Goal: Answer question/provide support

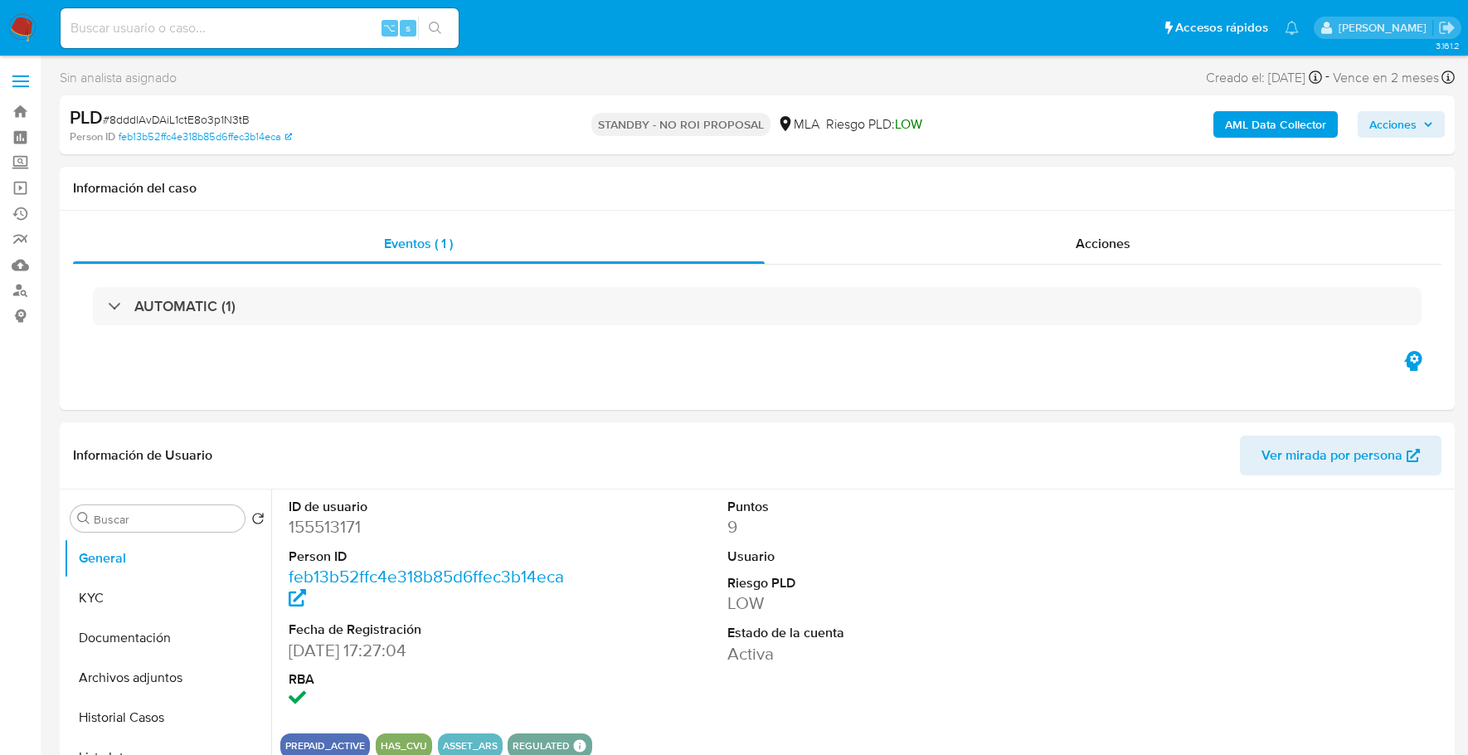
select select "10"
click at [213, 22] on input at bounding box center [260, 28] width 398 height 22
paste input "1939070416"
type input "1939070416"
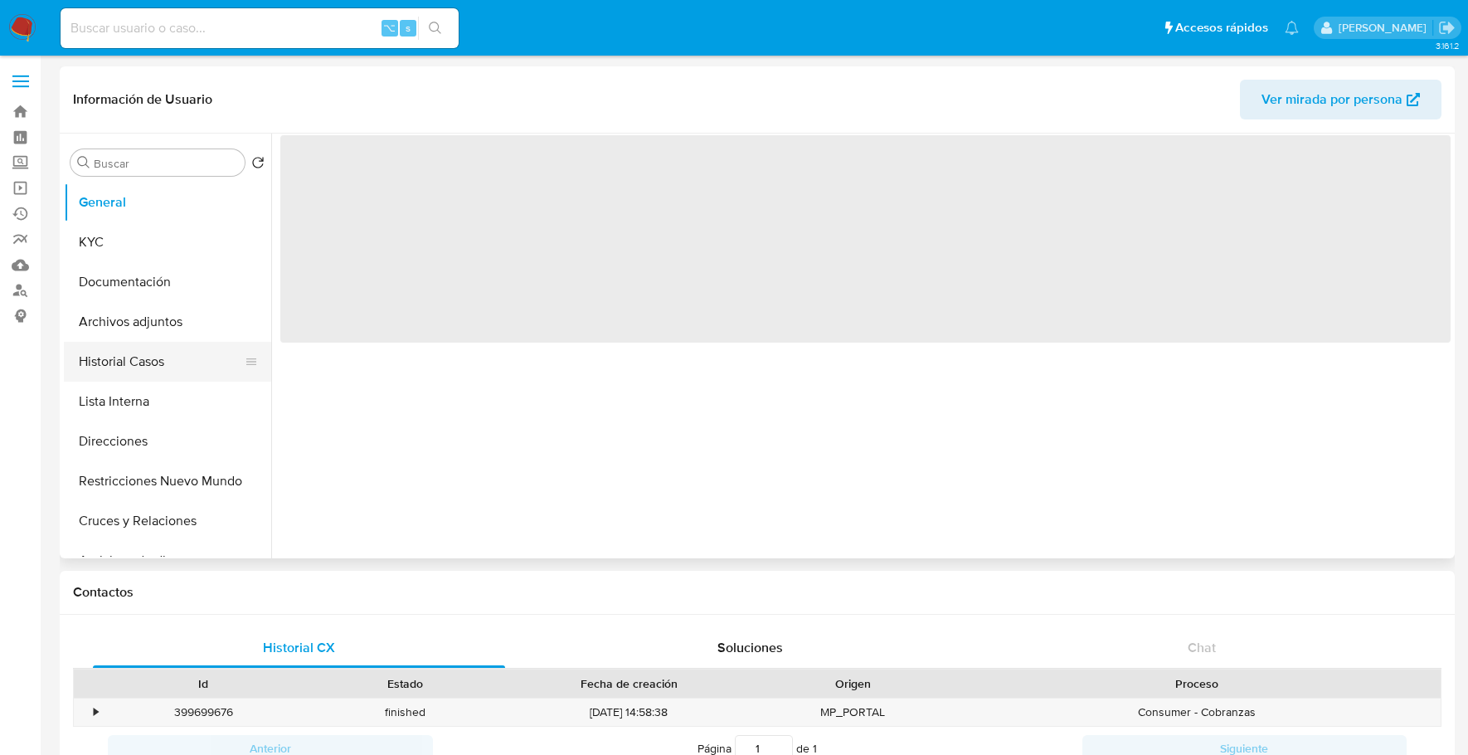
click at [124, 368] on button "Historial Casos" at bounding box center [161, 362] width 194 height 40
select select "10"
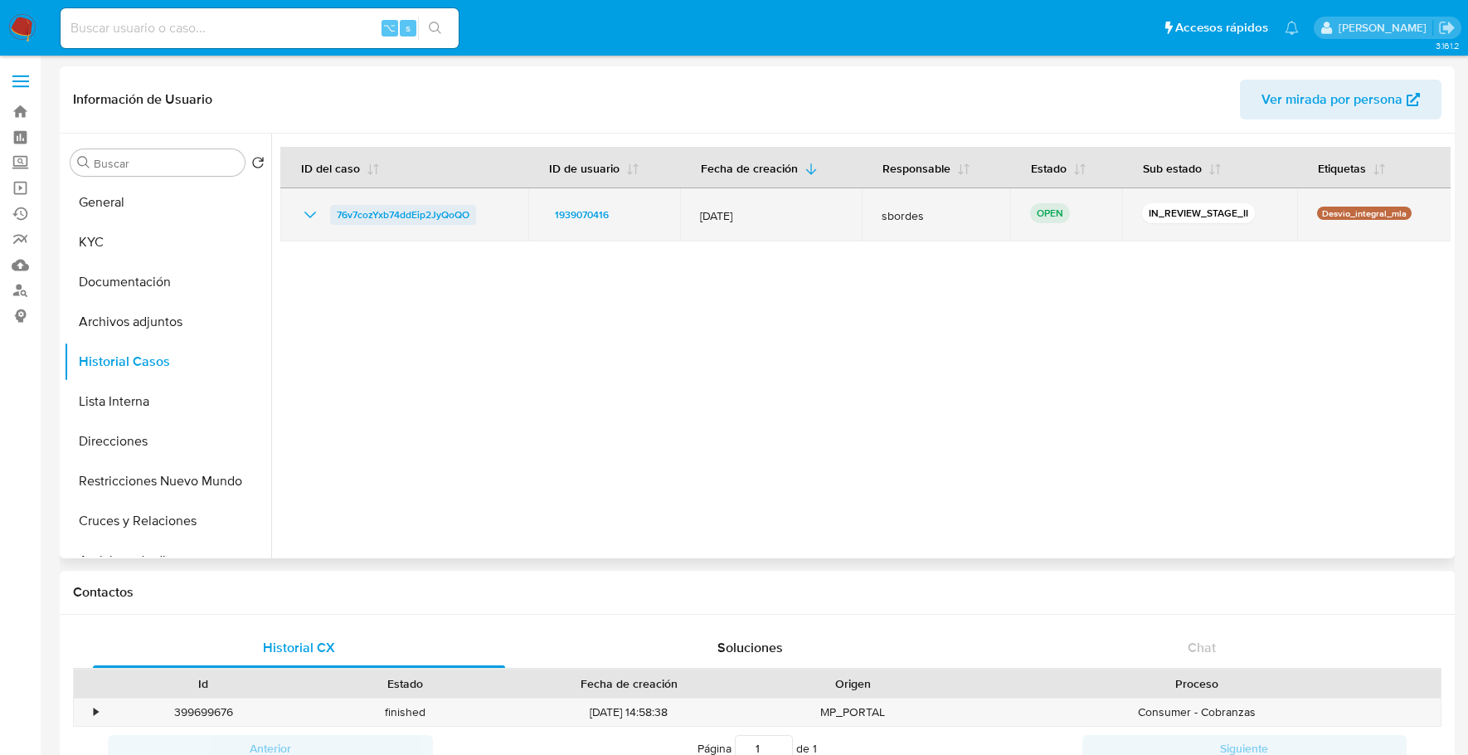
click at [405, 215] on span "76v7cozYxb74ddEip2JyQoQO" at bounding box center [403, 215] width 133 height 20
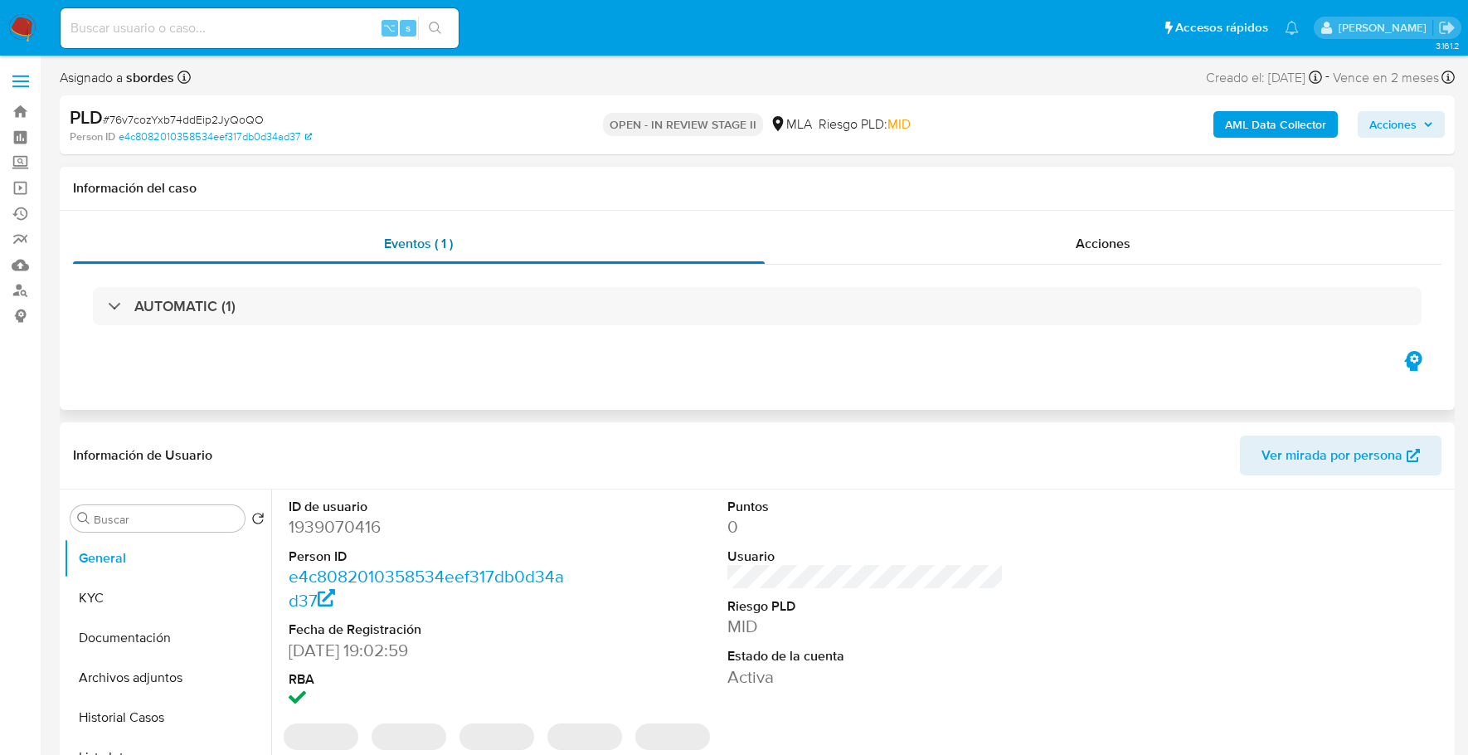
select select "10"
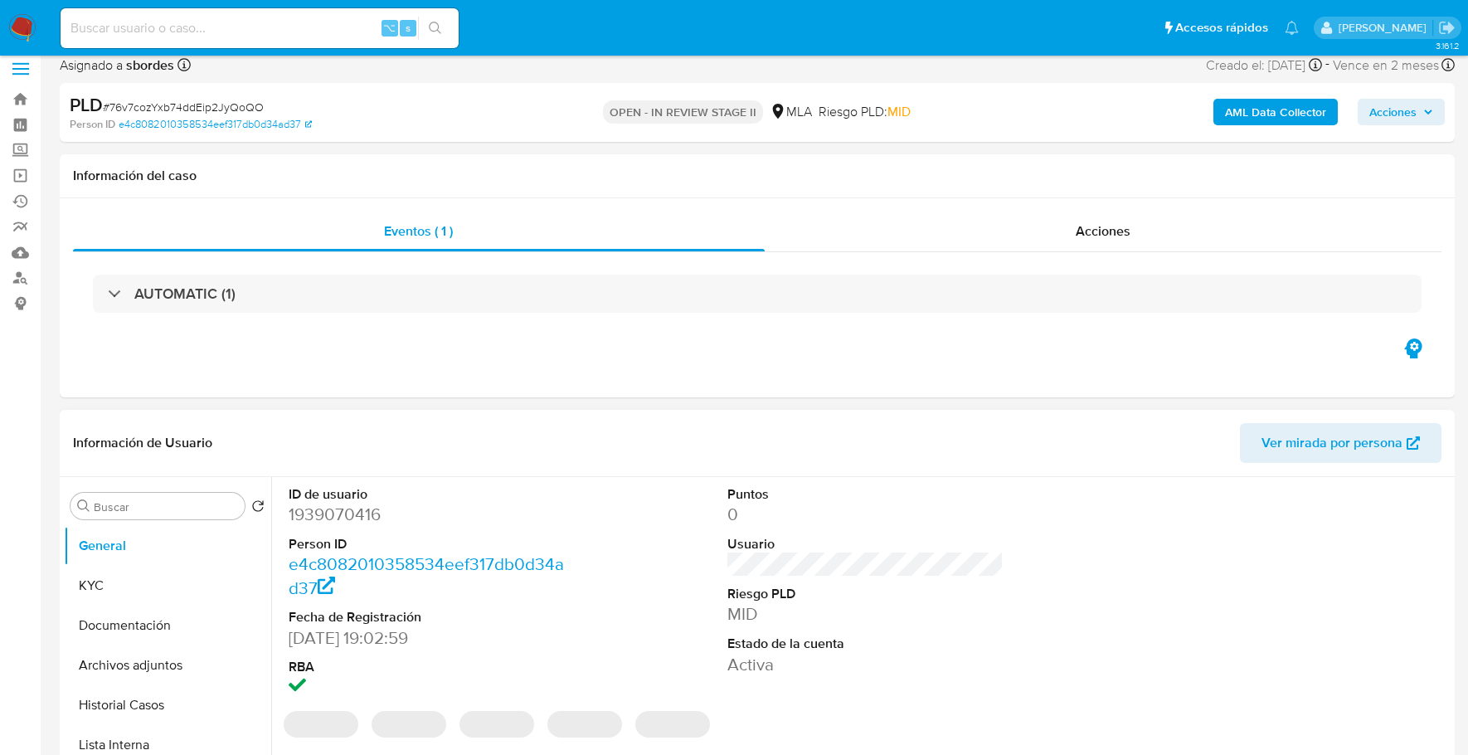
scroll to position [30, 0]
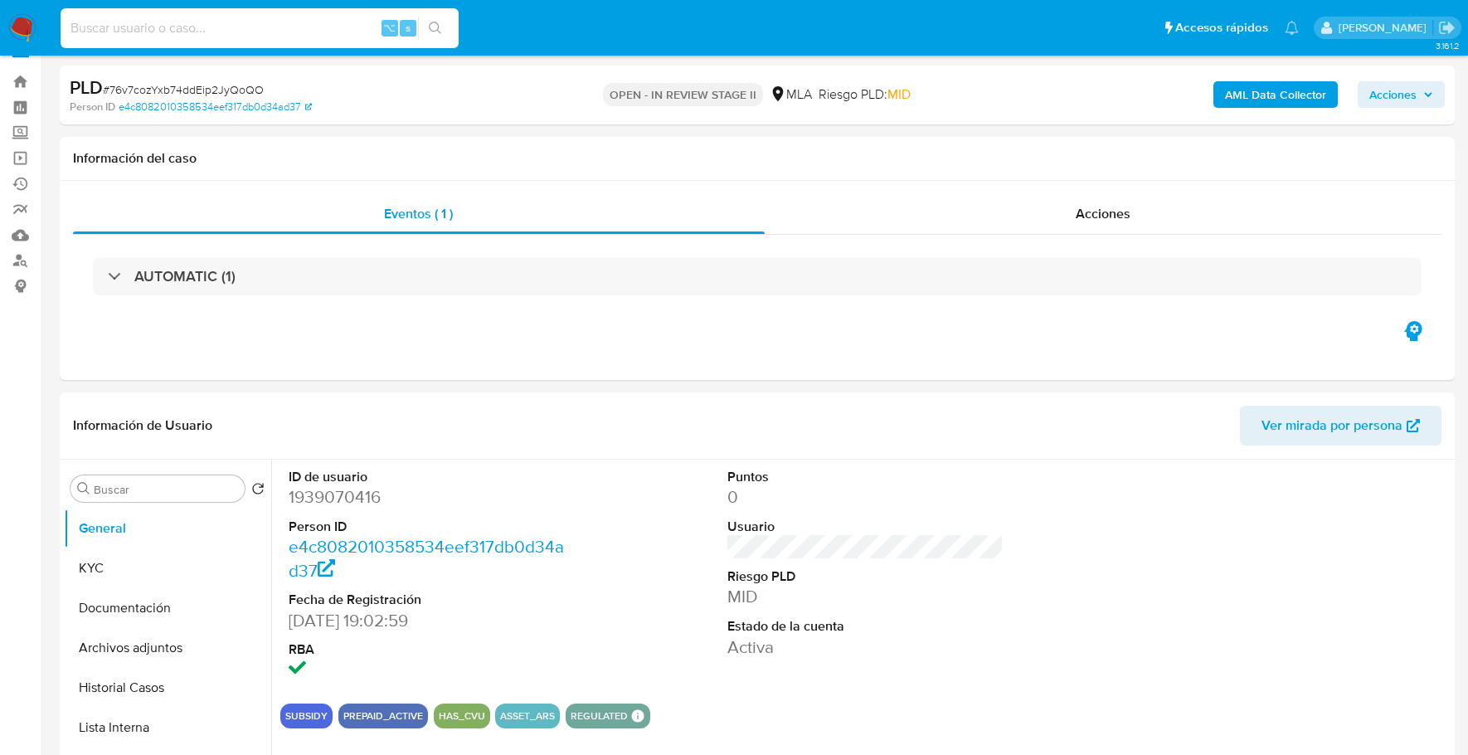
click at [252, 21] on input at bounding box center [260, 28] width 398 height 22
paste input "1939070416"
type input "1939070416"
click at [140, 582] on button "KYC" at bounding box center [161, 568] width 194 height 40
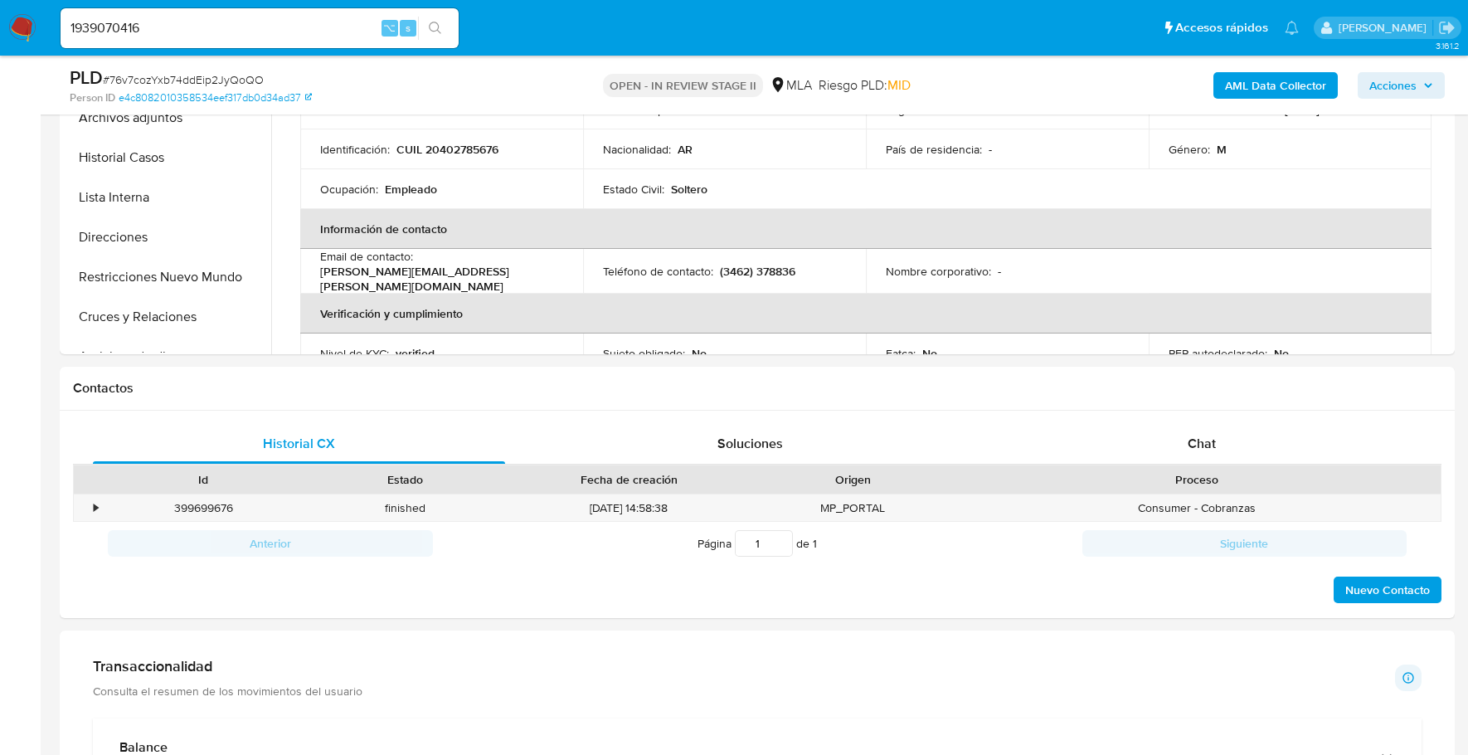
scroll to position [507, 0]
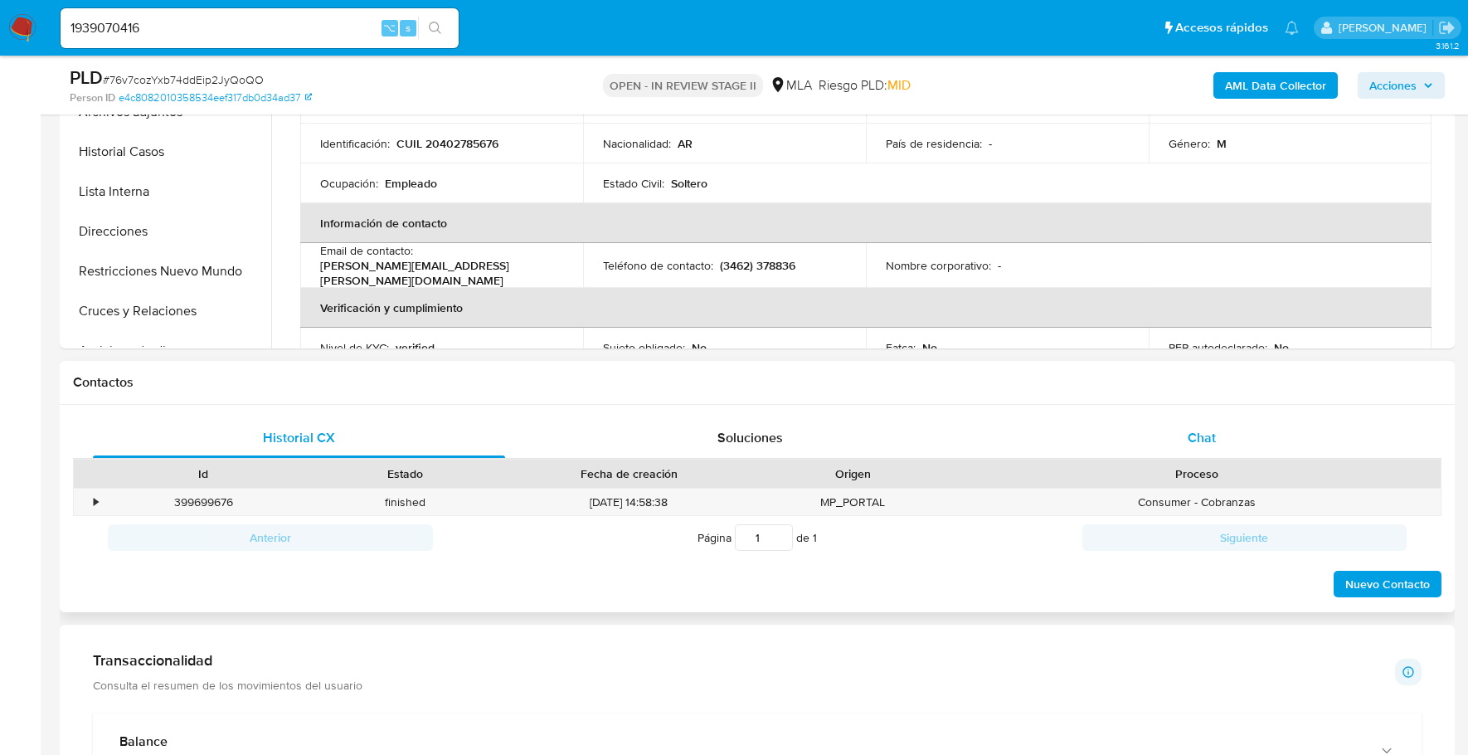
click at [1208, 418] on div "Chat" at bounding box center [1202, 438] width 412 height 40
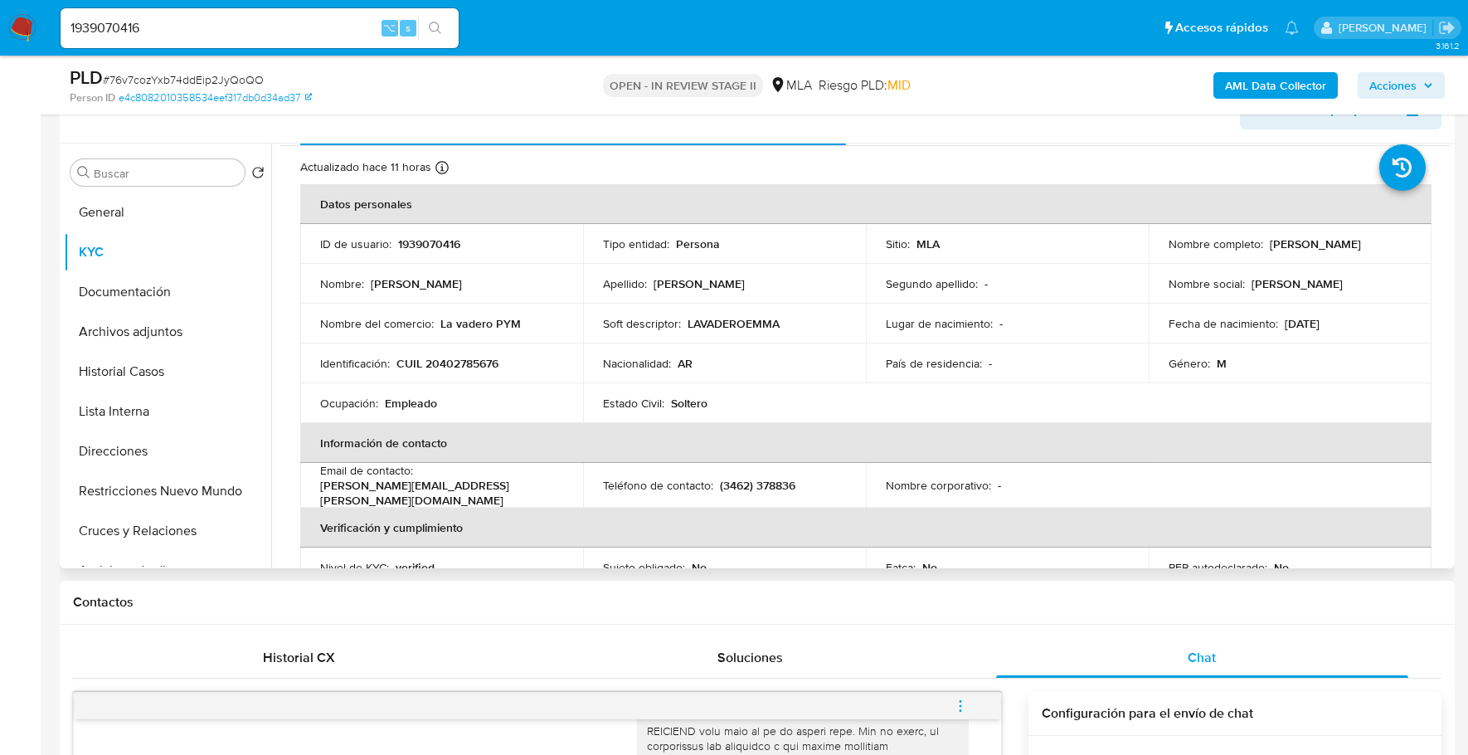
scroll to position [256, 0]
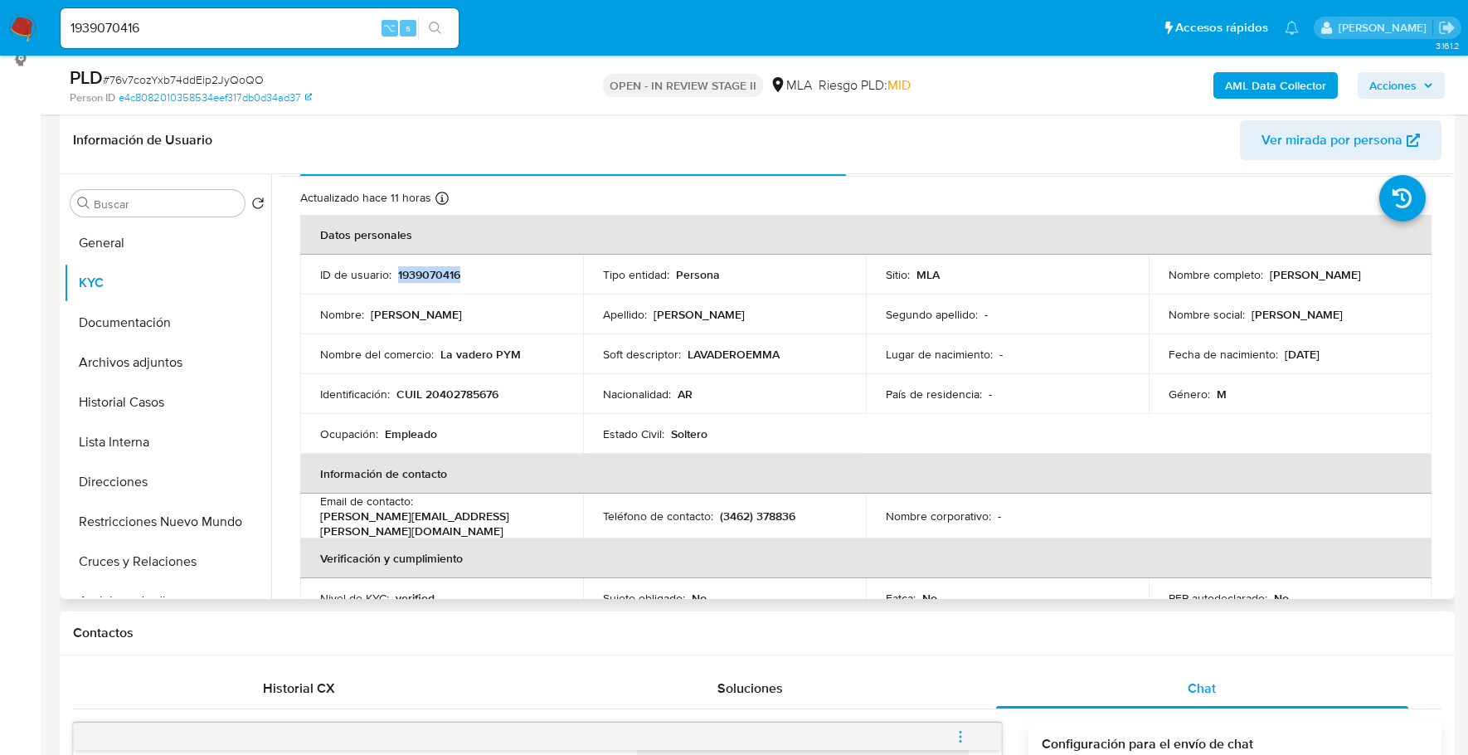
copy p "1939070416"
click at [132, 367] on button "Archivos adjuntos" at bounding box center [161, 363] width 194 height 40
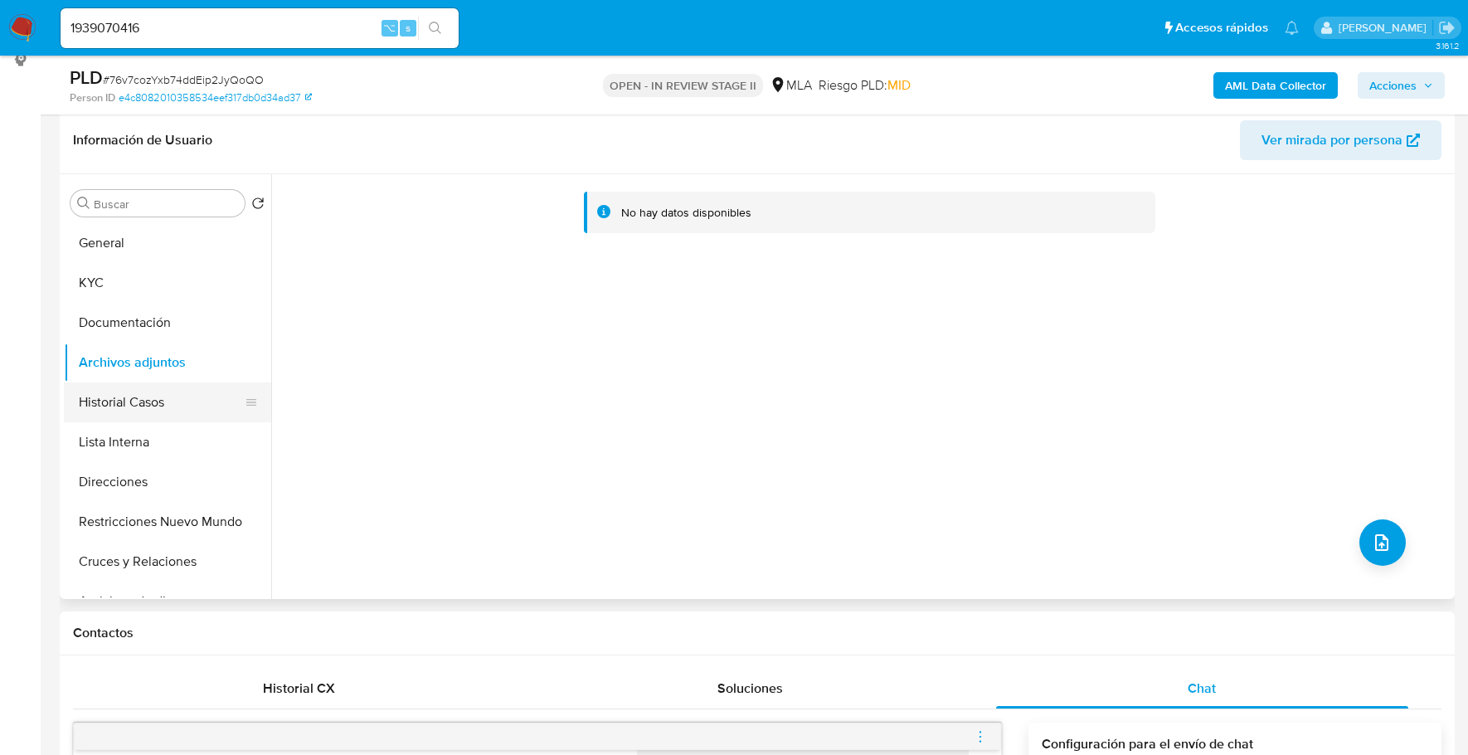
click at [139, 411] on button "Historial Casos" at bounding box center [161, 402] width 194 height 40
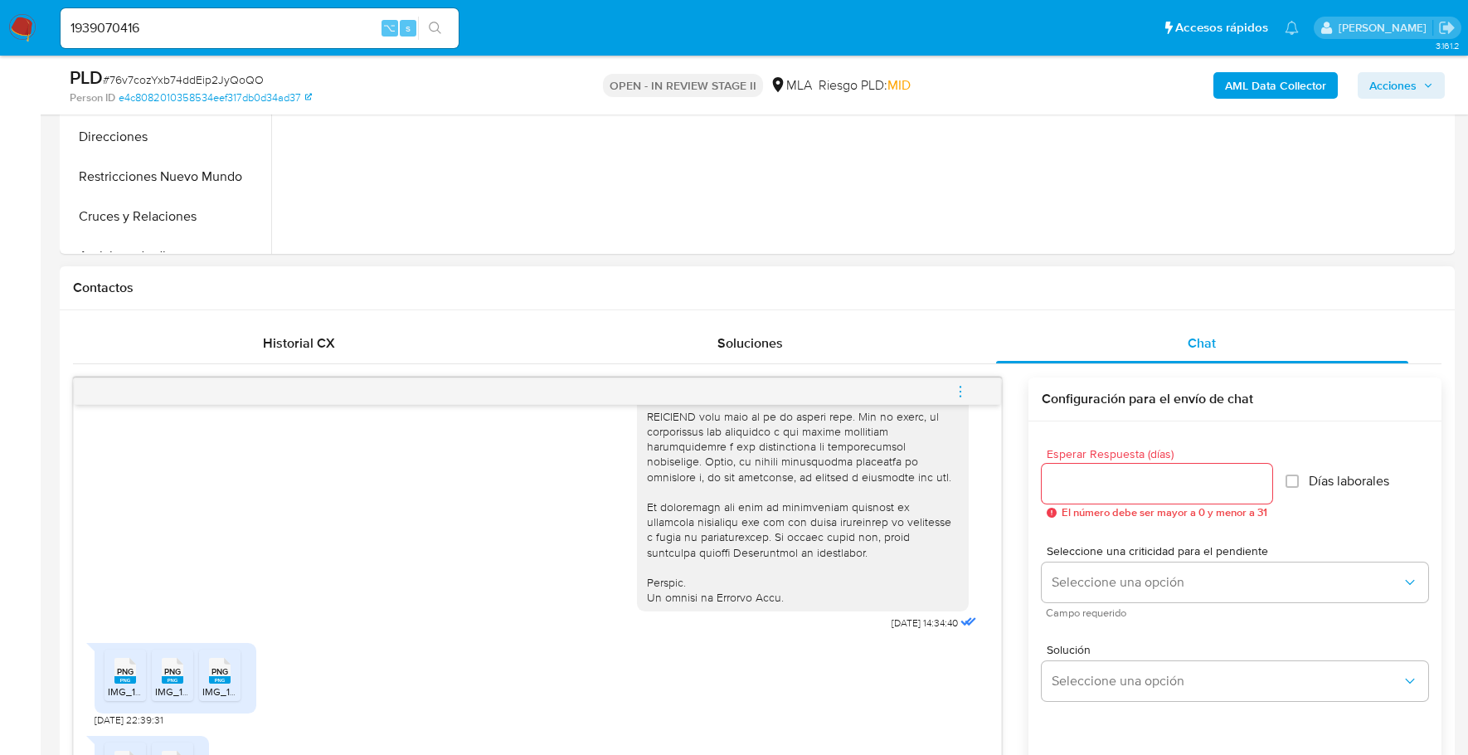
scroll to position [874, 0]
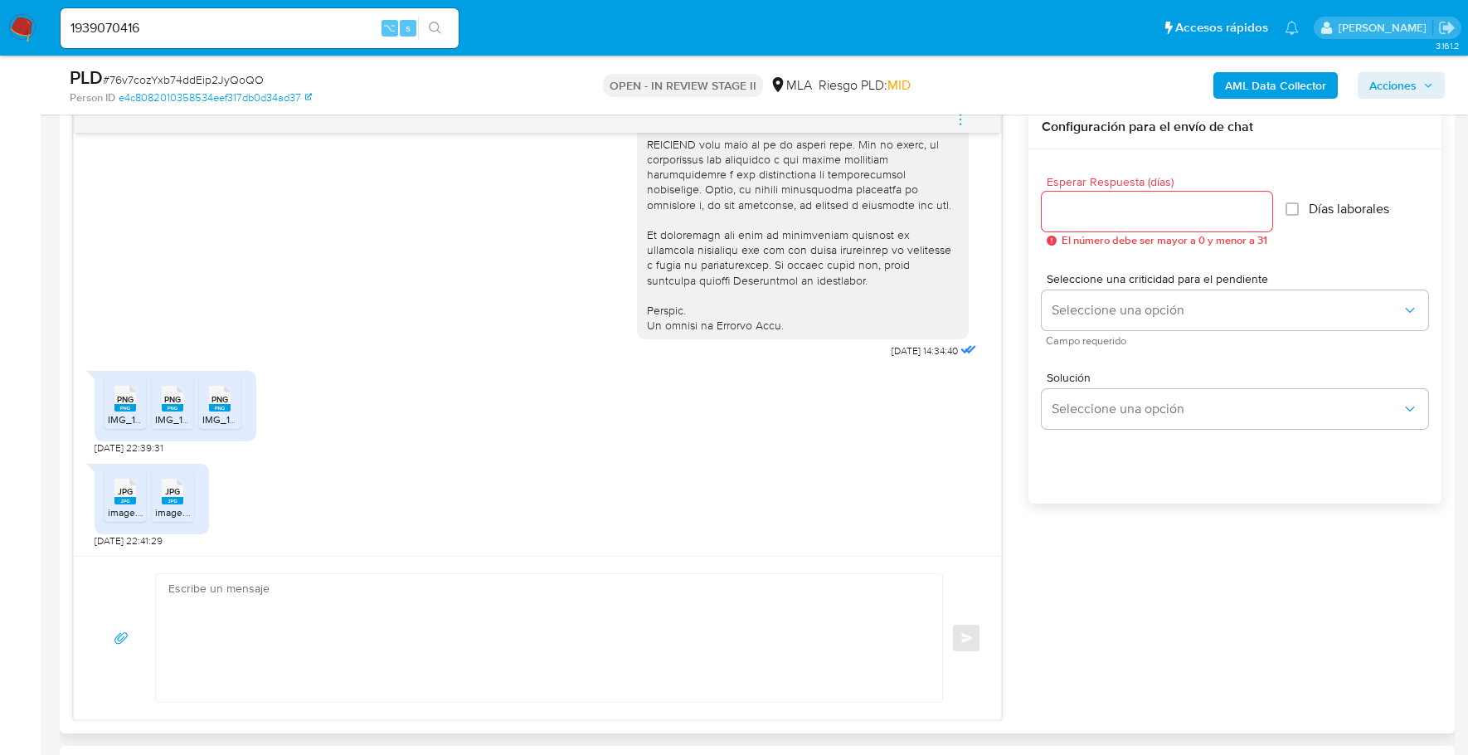
click at [124, 402] on span "PNG" at bounding box center [125, 399] width 17 height 11
click at [166, 407] on rect at bounding box center [173, 407] width 22 height 7
click at [218, 407] on rect at bounding box center [220, 407] width 22 height 7
click at [173, 497] on rect at bounding box center [173, 500] width 22 height 7
click at [95, 485] on div "JPG JPG image.jpg JPG JPG image.jpg" at bounding box center [152, 499] width 114 height 71
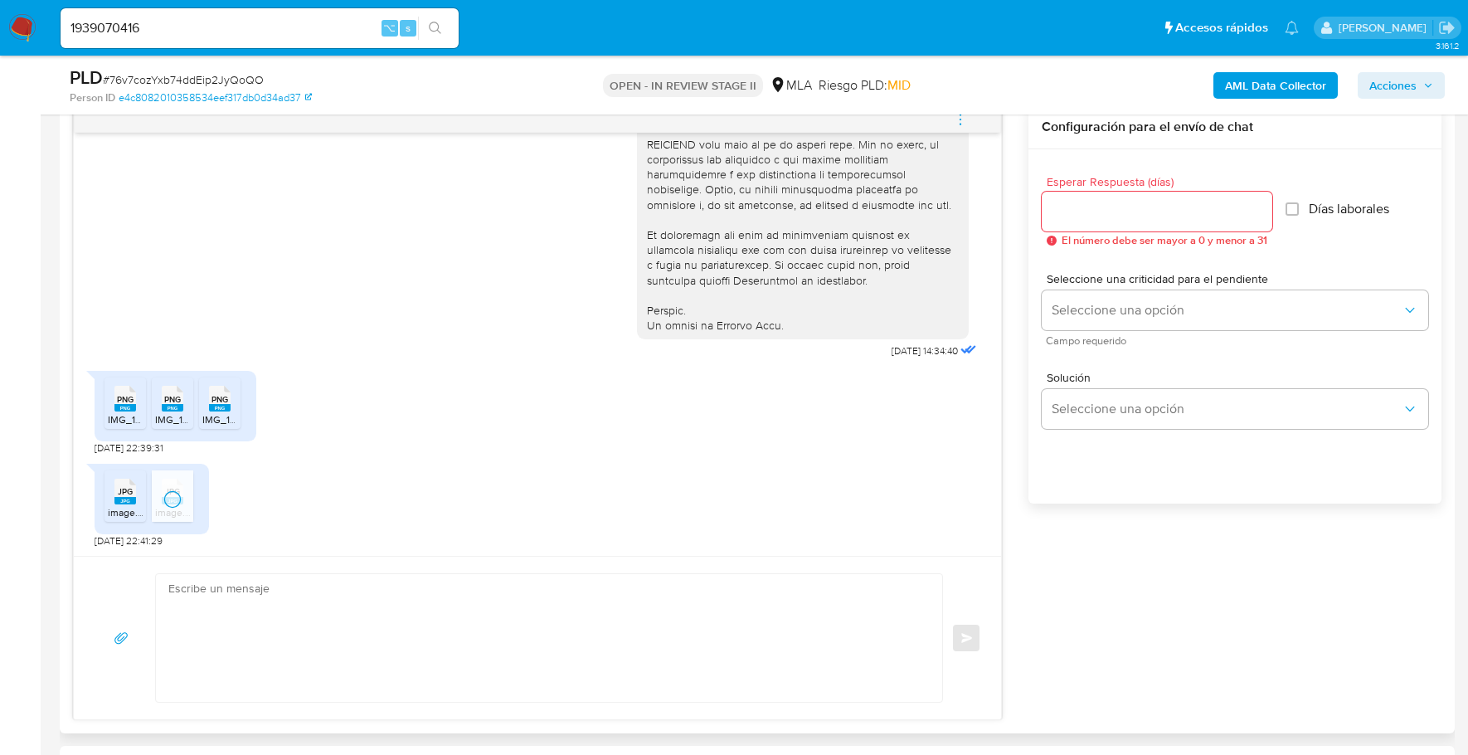
click at [113, 490] on div "JPG JPG" at bounding box center [125, 490] width 35 height 32
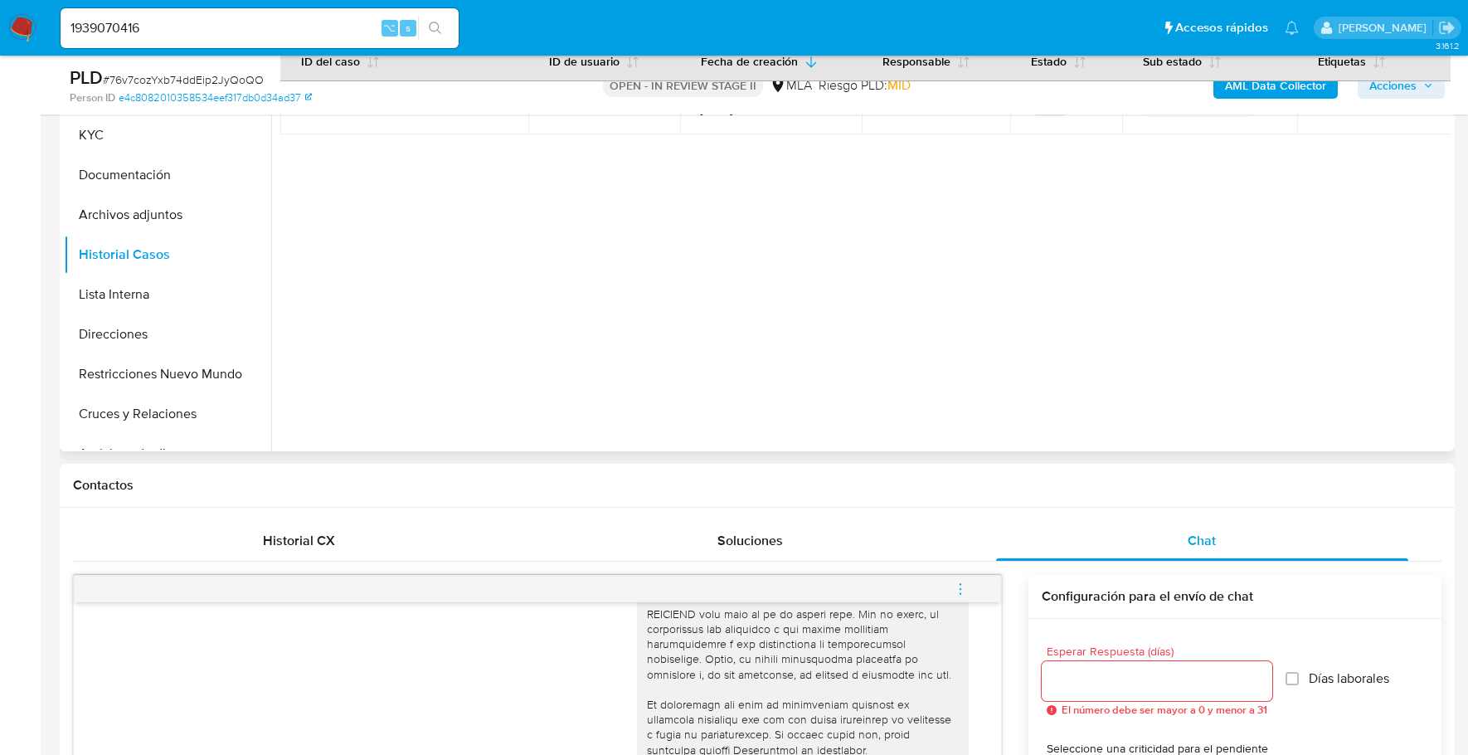
scroll to position [158, 0]
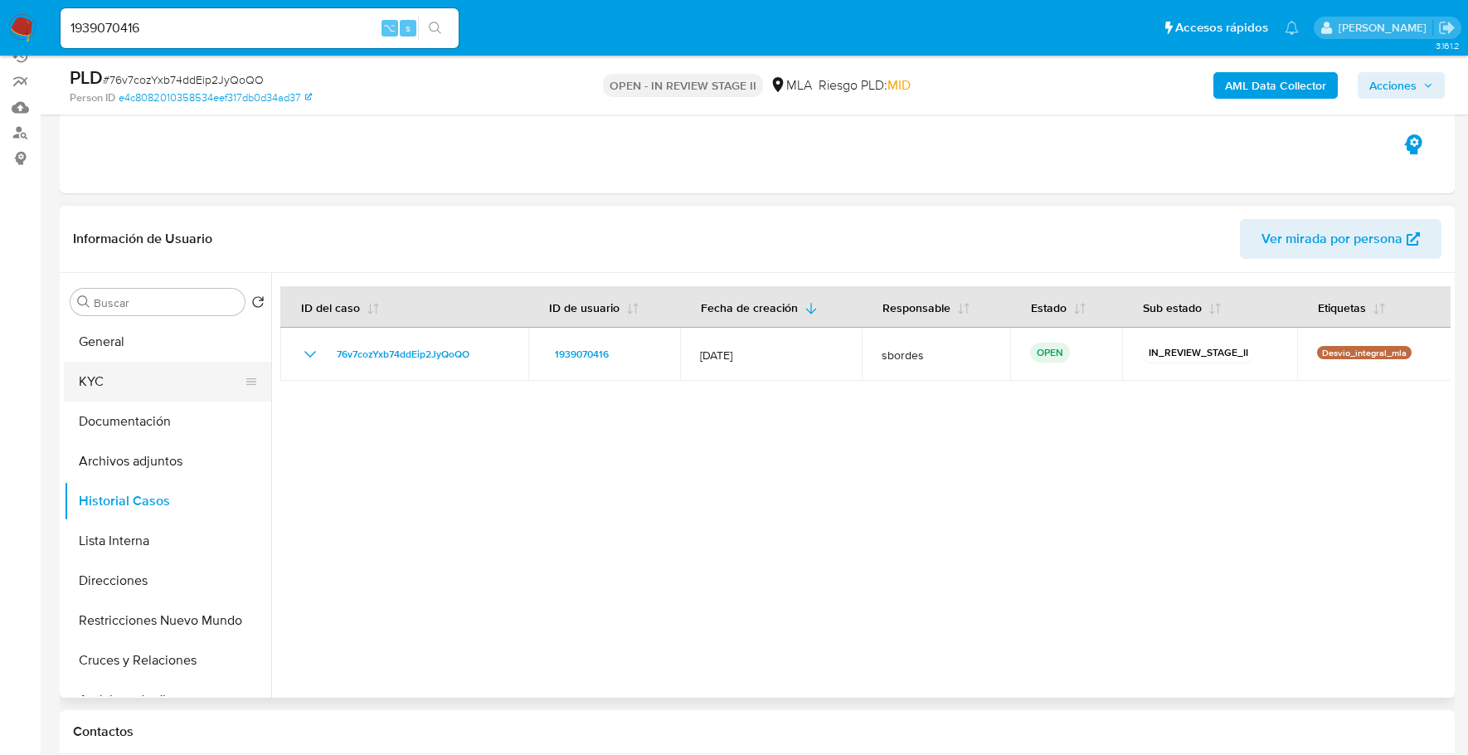
click at [120, 382] on button "KYC" at bounding box center [161, 382] width 194 height 40
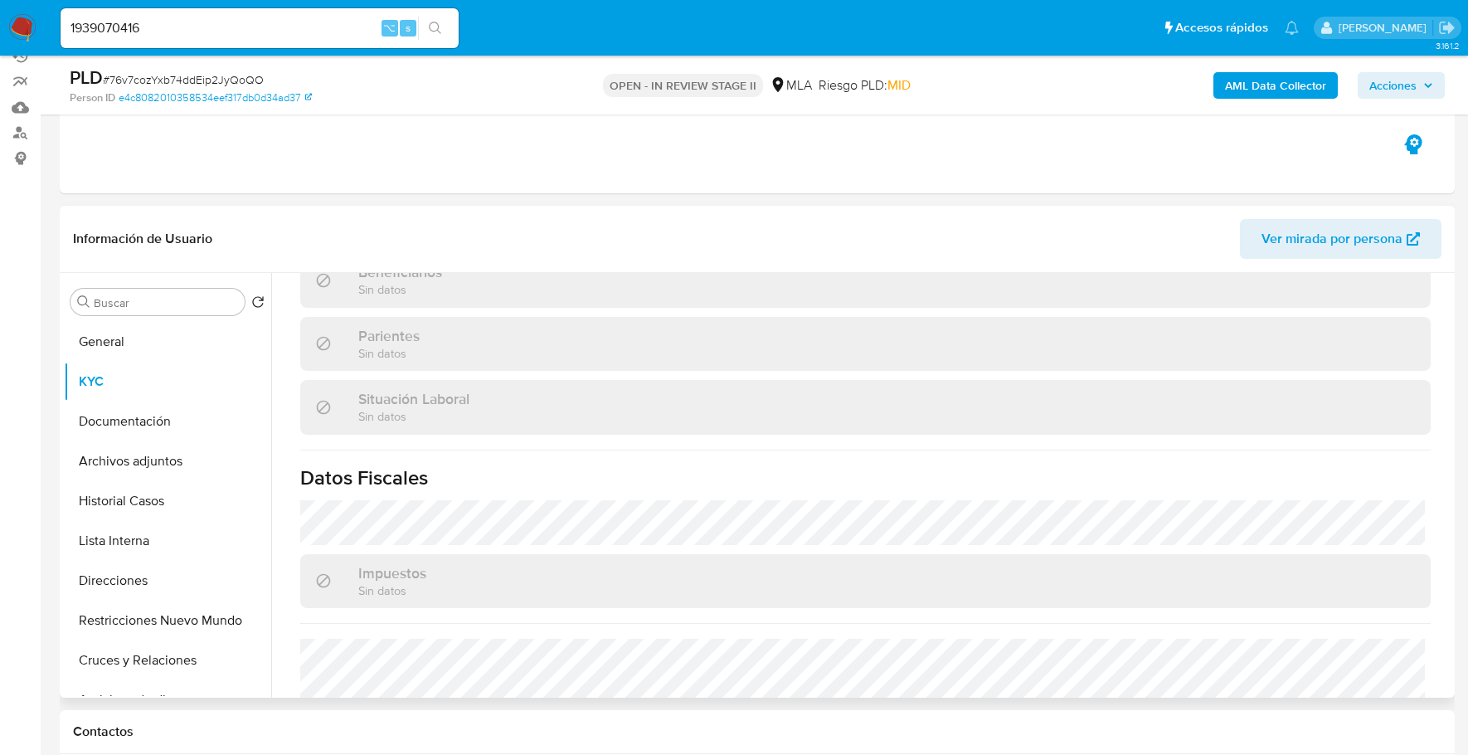
scroll to position [873, 0]
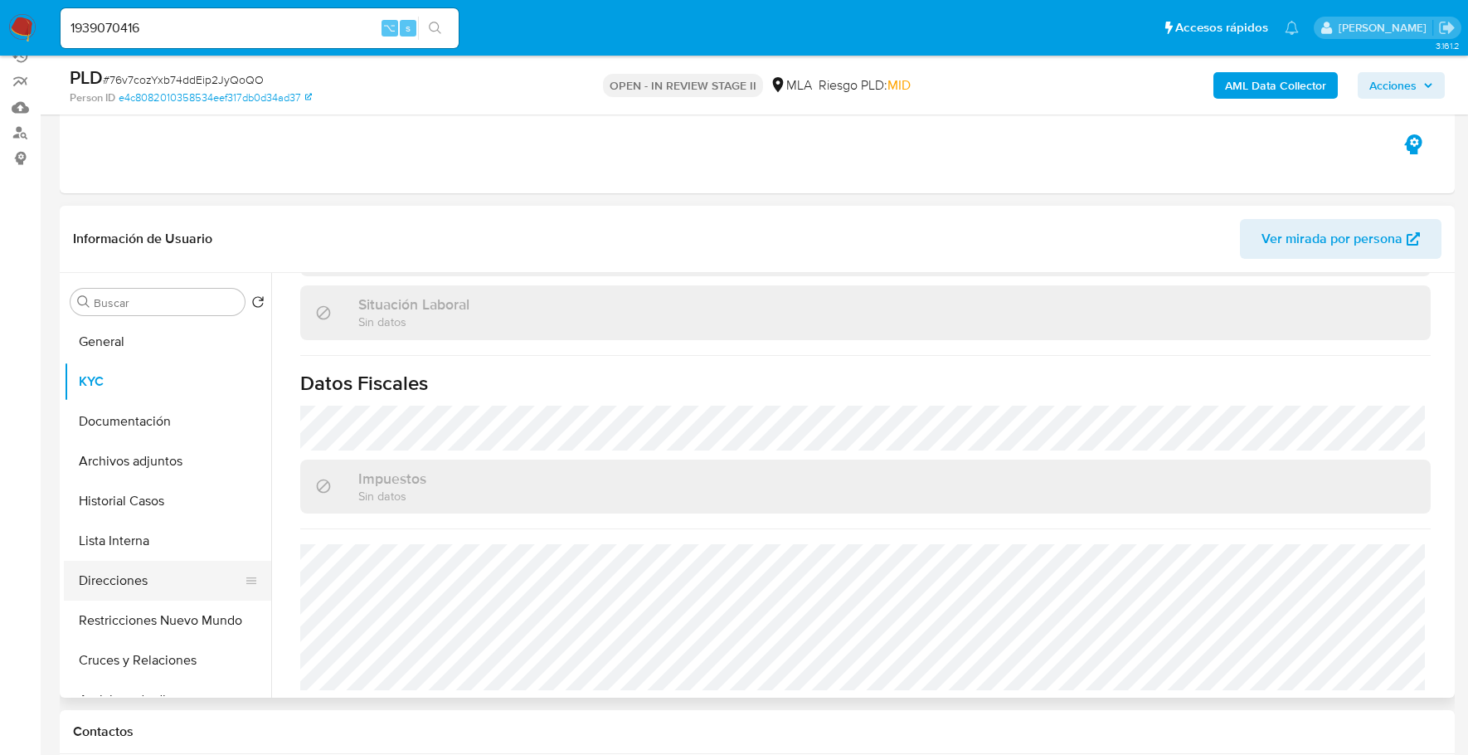
click at [140, 571] on button "Direcciones" at bounding box center [161, 581] width 194 height 40
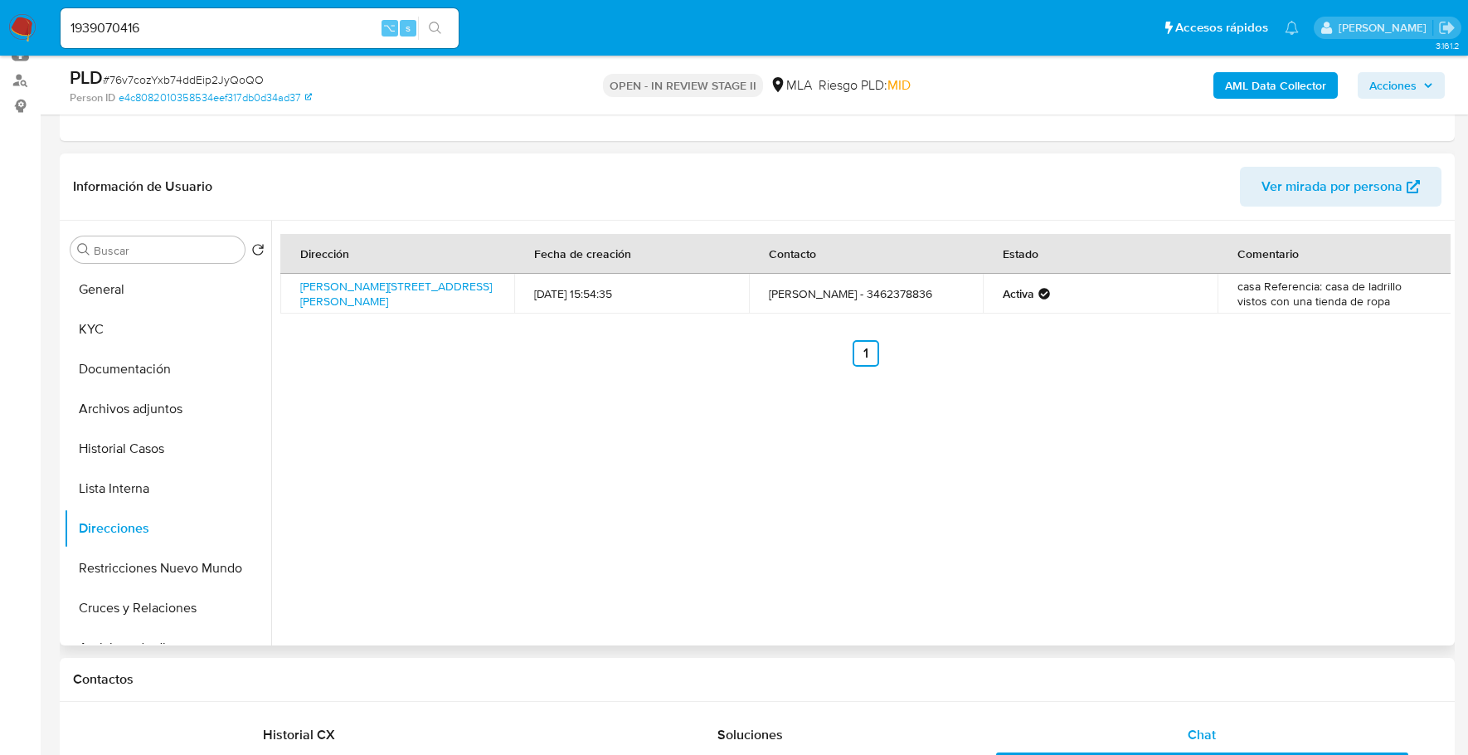
scroll to position [886, 0]
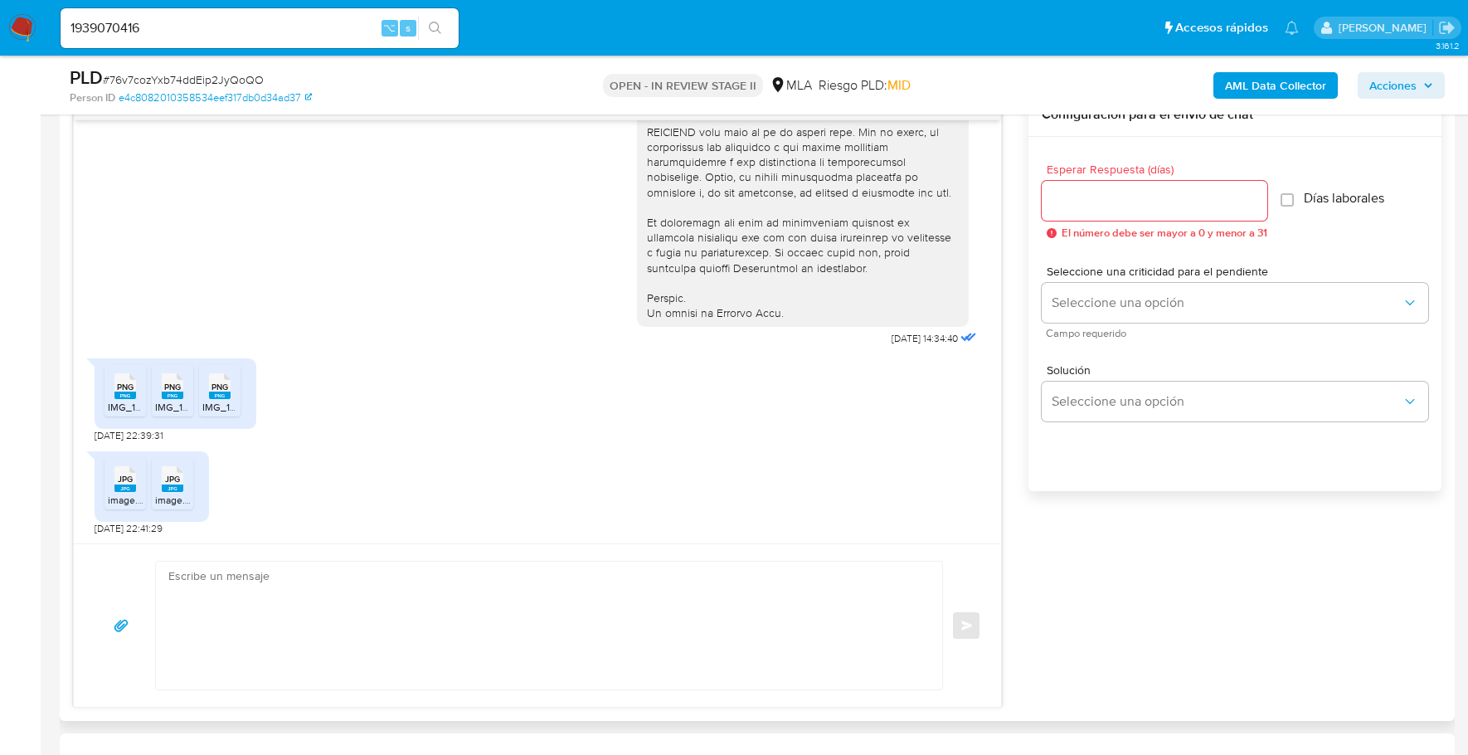
click at [220, 578] on textarea at bounding box center [544, 626] width 753 height 128
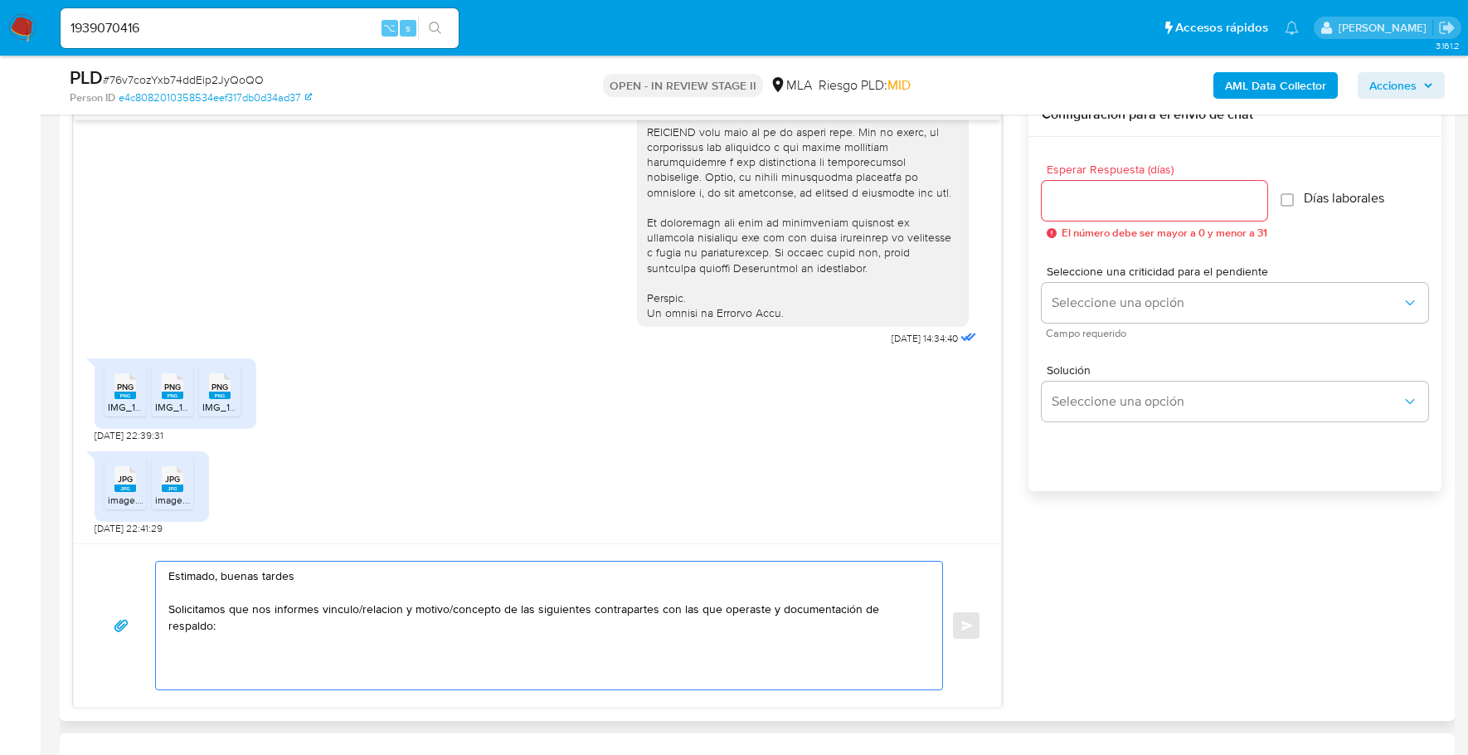
click at [176, 628] on textarea "Estimado, buenas tardes Solicitamos que nos informes vinculo/relacion y motivo/…" at bounding box center [544, 626] width 753 height 128
paste textarea "- Nazareno Infante - CUIL 20460438404 (SIN ACTIVIDAD) , de quien recibe 4 trans…"
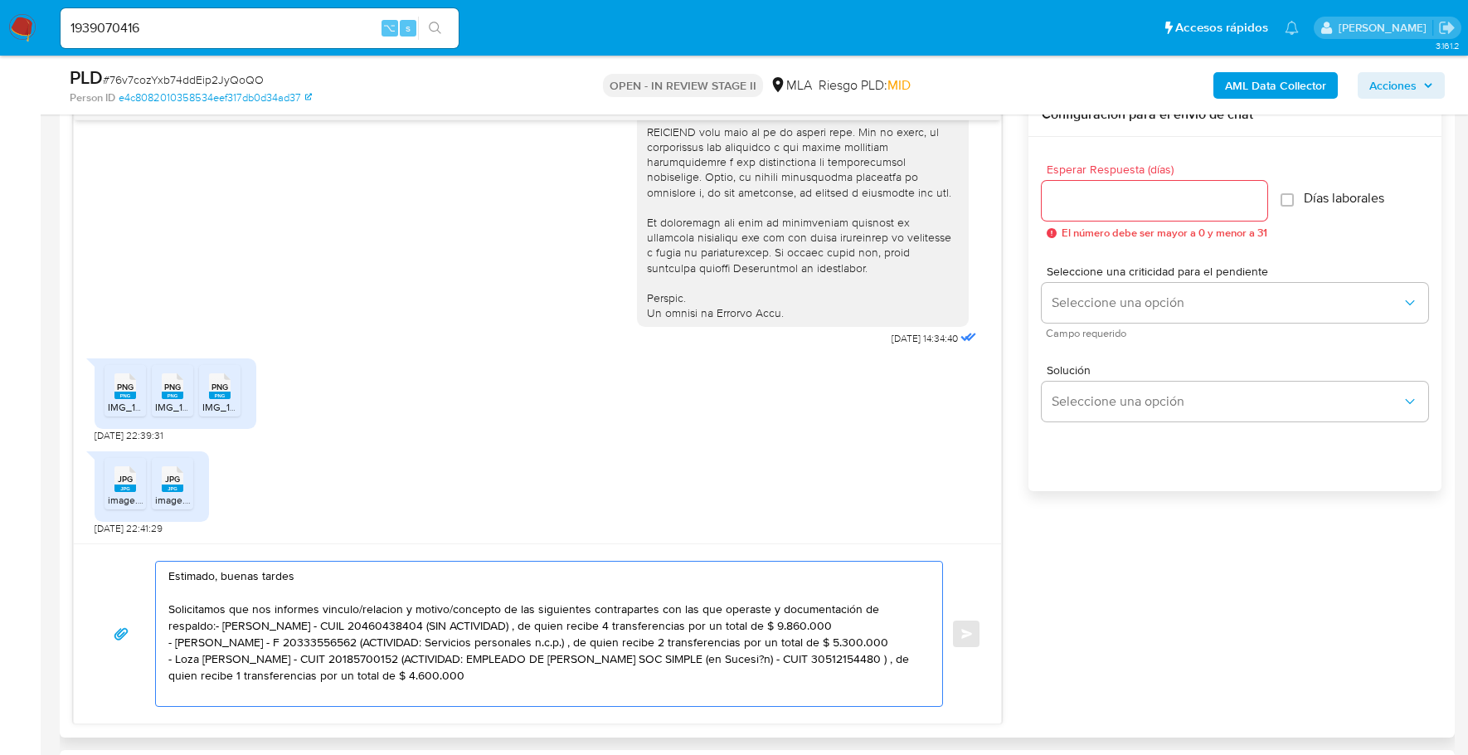
paste textarea "- Maximiliano Nahuel Sosa - CUIT 20430912039 (ACTIVIDAD: Servicios de pulveriza…"
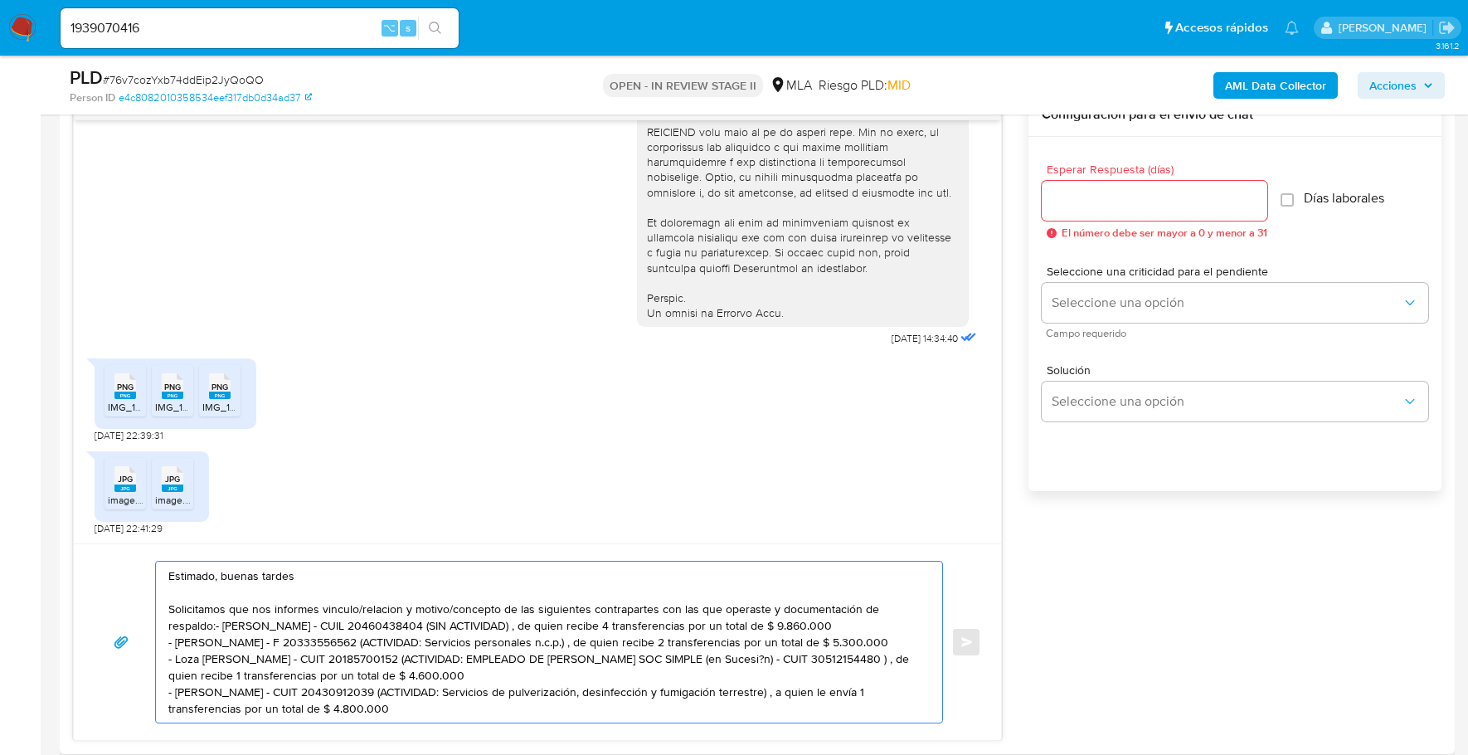
drag, startPoint x: 465, startPoint y: 708, endPoint x: 416, endPoint y: 693, distance: 51.2
click at [416, 693] on textarea "Estimado, buenas tardes Solicitamos que nos informes vinculo/relacion y motivo/…" at bounding box center [544, 642] width 753 height 161
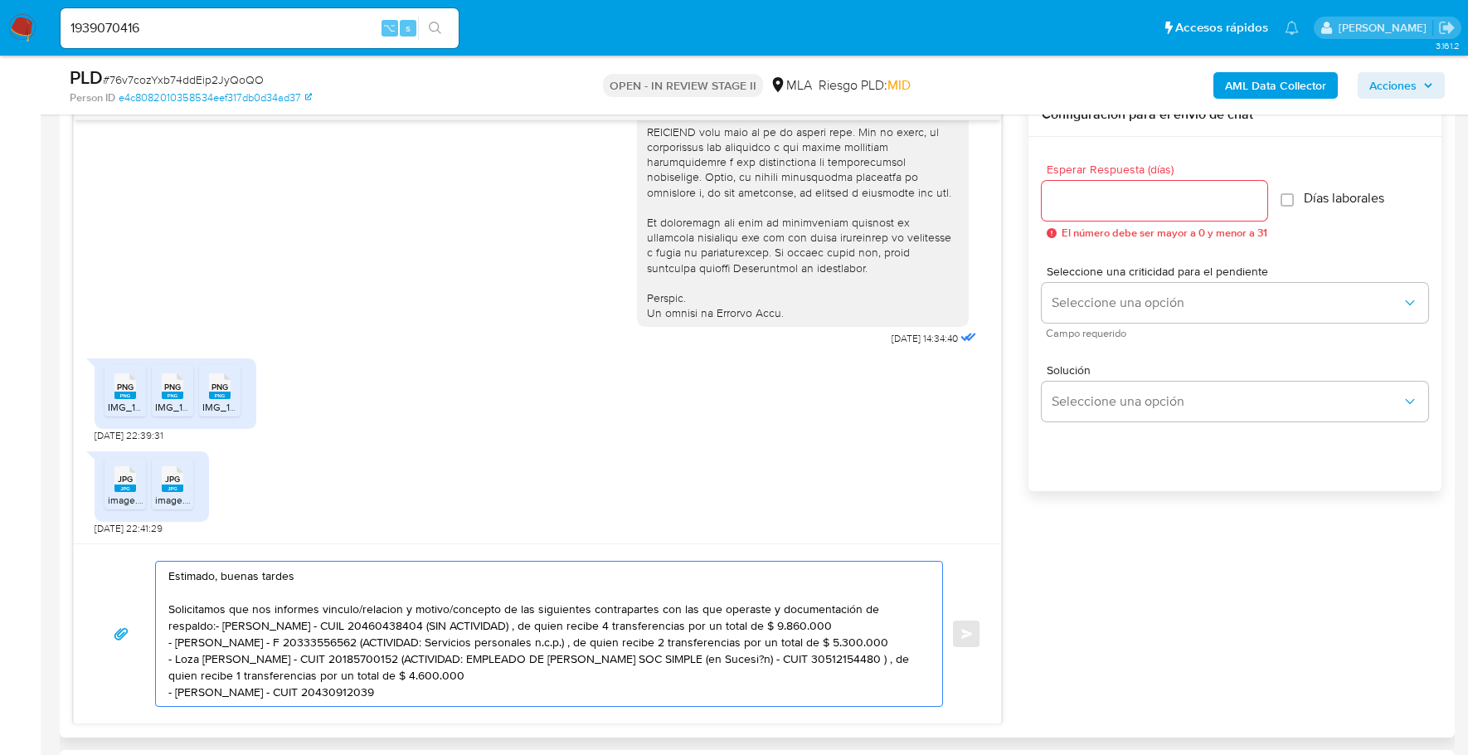
drag, startPoint x: 465, startPoint y: 669, endPoint x: 363, endPoint y: 655, distance: 103.0
click at [363, 655] on textarea "Estimado, buenas tardes Solicitamos que nos informes vinculo/relacion y motivo/…" at bounding box center [544, 634] width 753 height 144
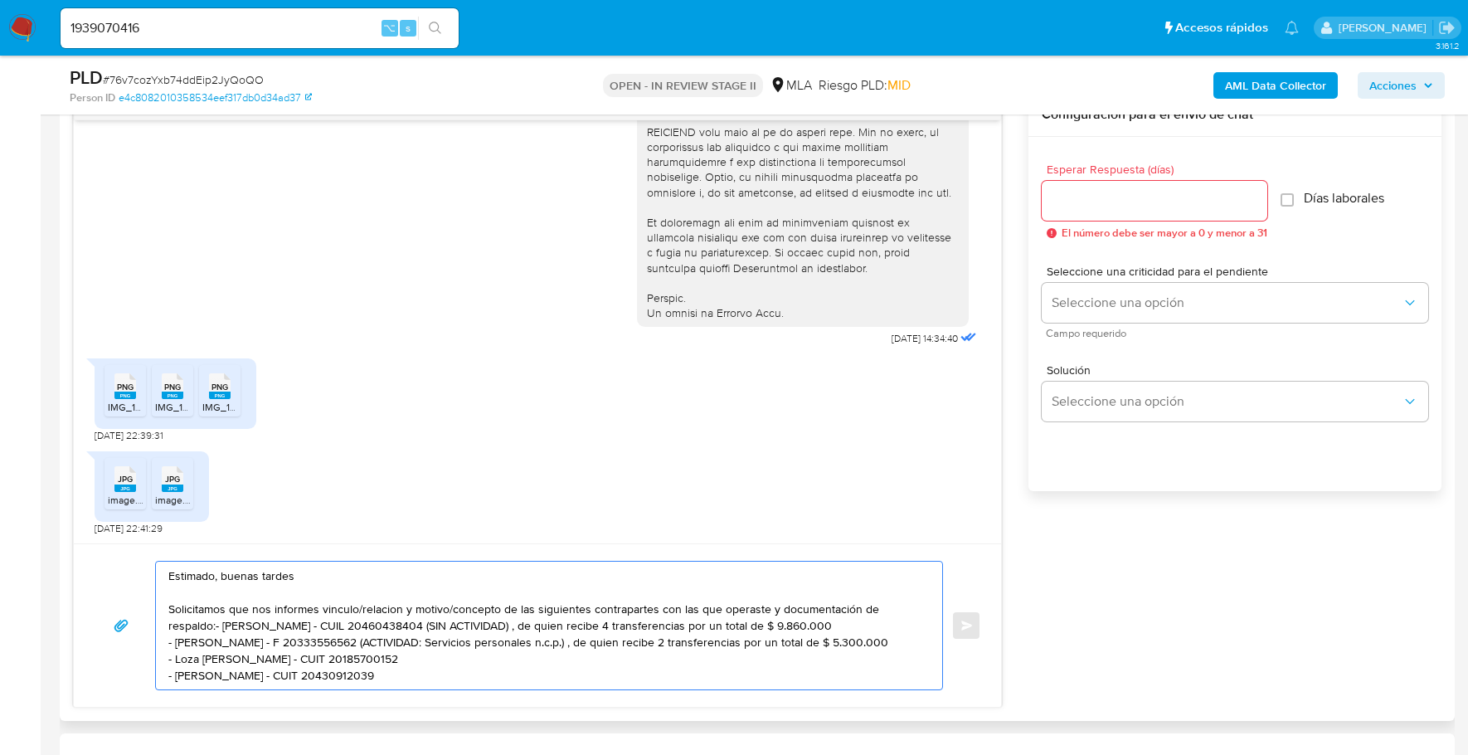
drag, startPoint x: 913, startPoint y: 638, endPoint x: 372, endPoint y: 640, distance: 540.1
click at [372, 640] on textarea "Estimado, buenas tardes Solicitamos que nos informes vinculo/relacion y motivo/…" at bounding box center [544, 626] width 753 height 128
drag, startPoint x: 833, startPoint y: 618, endPoint x: 421, endPoint y: 626, distance: 412.4
click at [421, 626] on textarea "Estimado, buenas tardes Solicitamos que nos informes vinculo/relacion y motivo/…" at bounding box center [544, 626] width 753 height 128
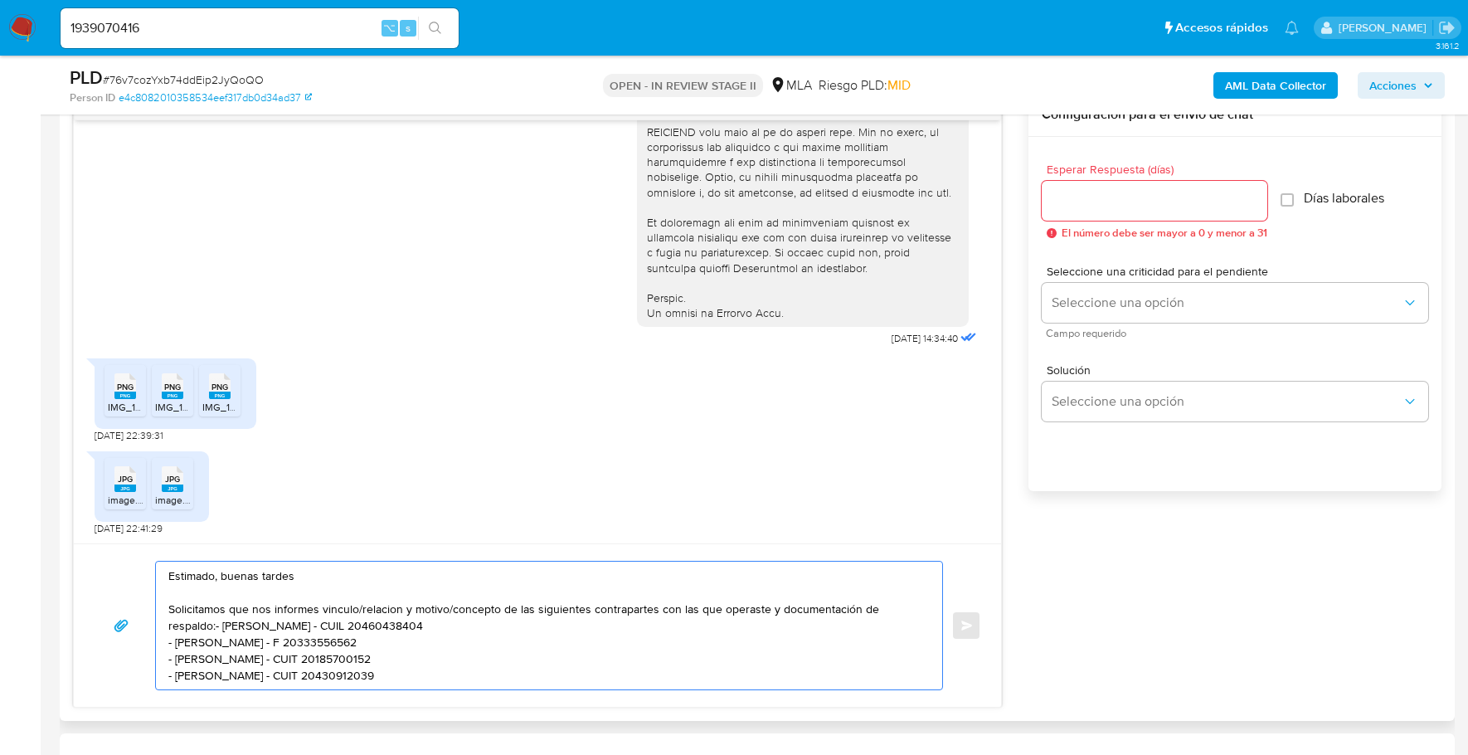
click at [291, 638] on textarea "Estimado, buenas tardes Solicitamos que nos informes vinculo/relacion y motivo/…" at bounding box center [544, 626] width 753 height 128
click at [217, 619] on textarea "Estimado, buenas tardes Solicitamos que nos informes vinculo/relacion y motivo/…" at bounding box center [544, 626] width 753 height 128
click at [464, 658] on textarea "Estimado, buenas tardes Solicitamos que nos informes vinculo/relacion y motivo/…" at bounding box center [544, 626] width 753 height 128
click at [462, 676] on textarea "Estimado, buenas tardes Solicitamos que nos informes vinculo/relación y motivo/…" at bounding box center [544, 626] width 753 height 128
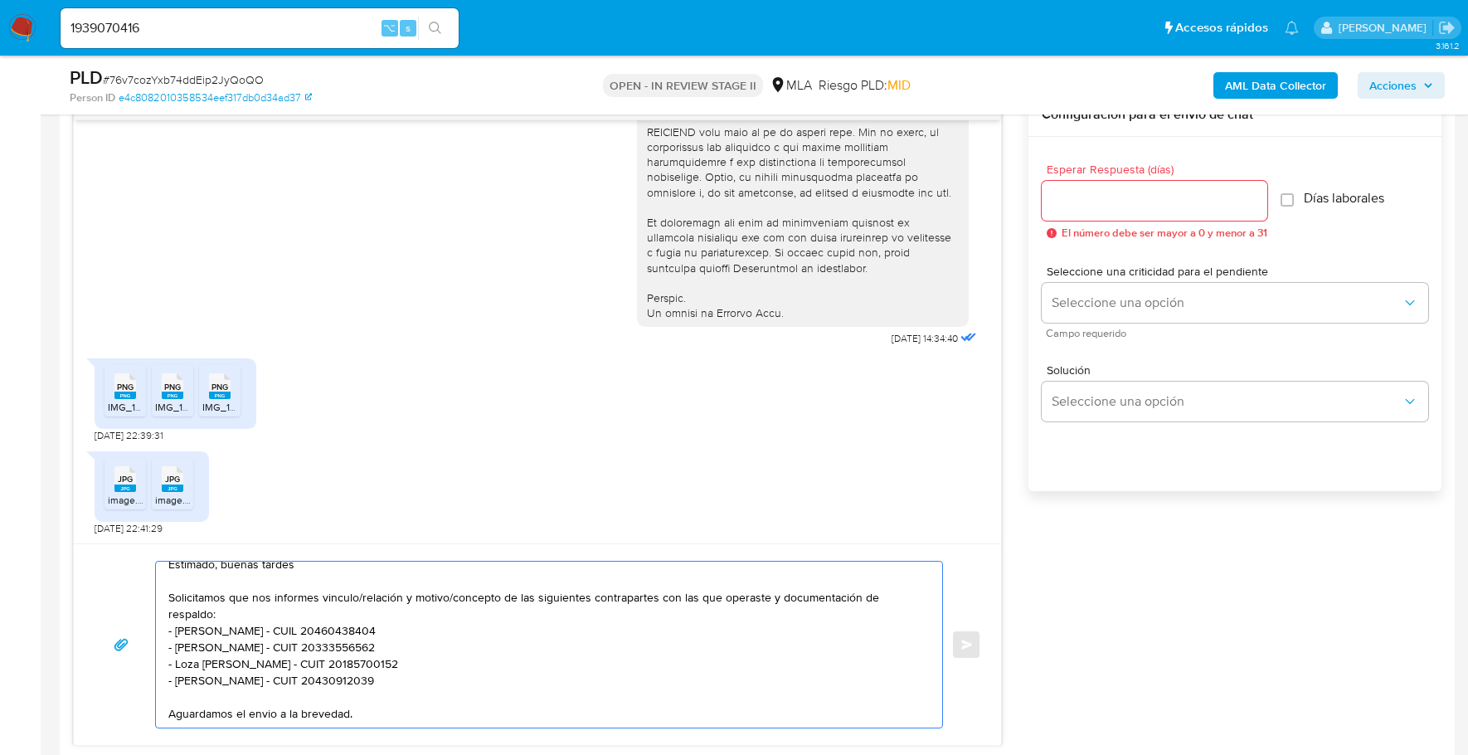
scroll to position [39, 0]
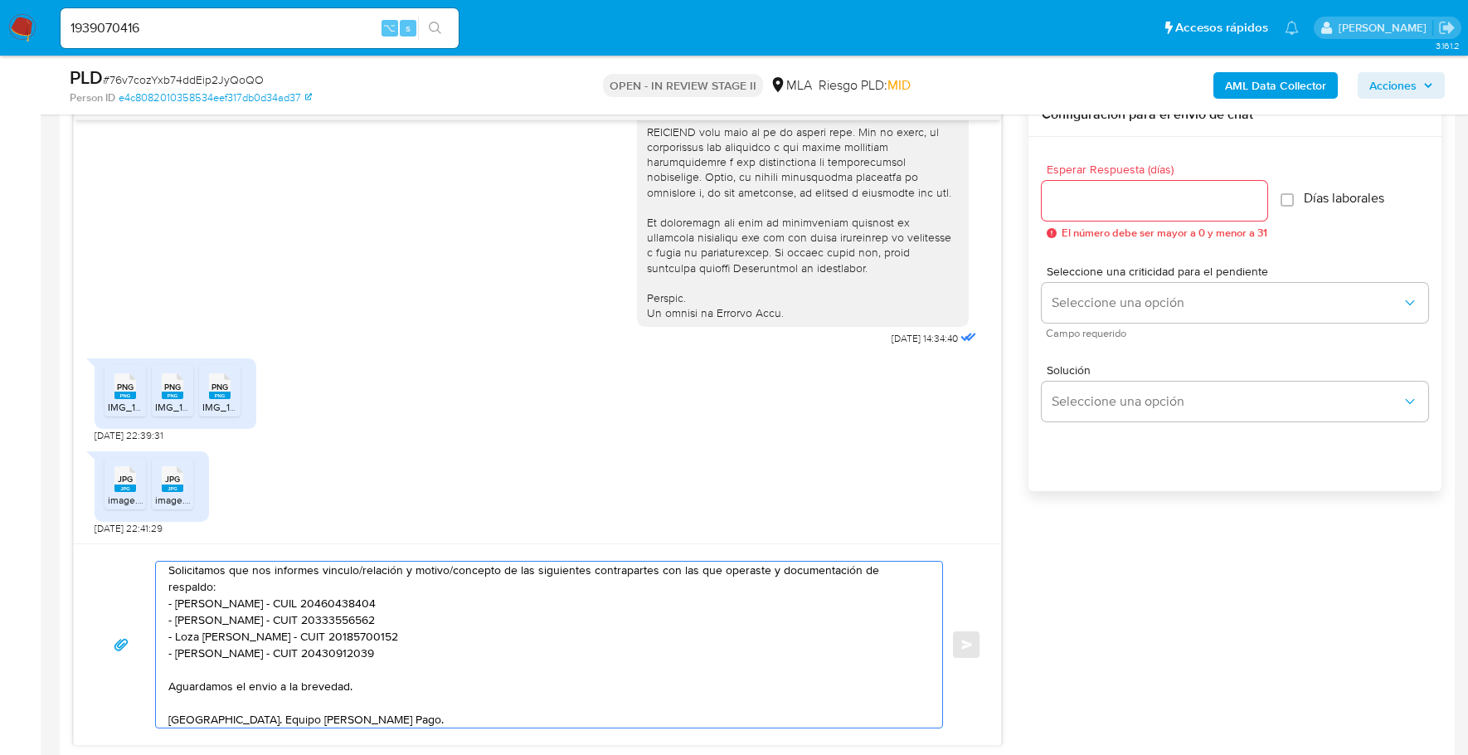
type textarea "Estimado, buenas tardes Solicitamos que nos informes vinculo/relación y motivo/…"
click at [1166, 217] on div at bounding box center [1155, 201] width 226 height 40
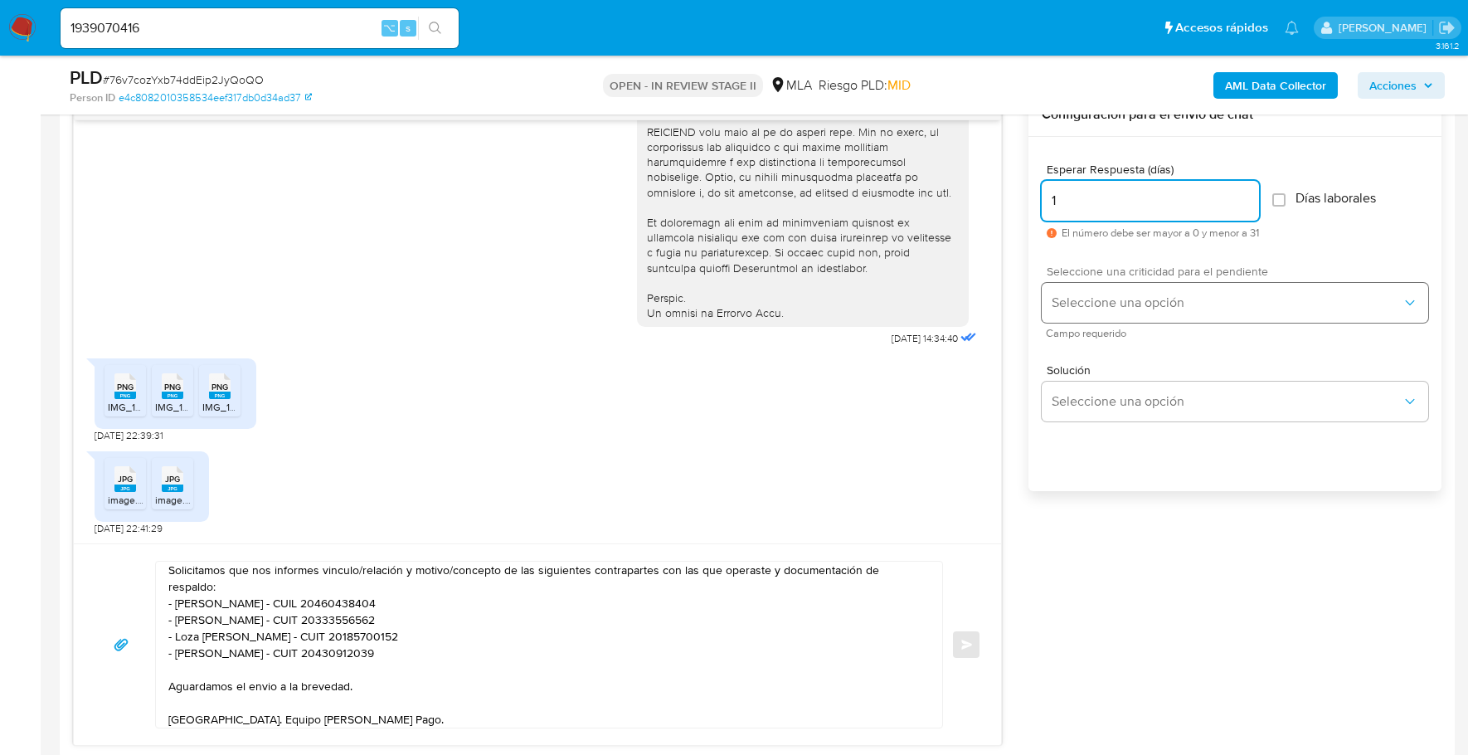
type input "1"
click at [1148, 285] on button "Seleccione una opción" at bounding box center [1235, 303] width 387 height 40
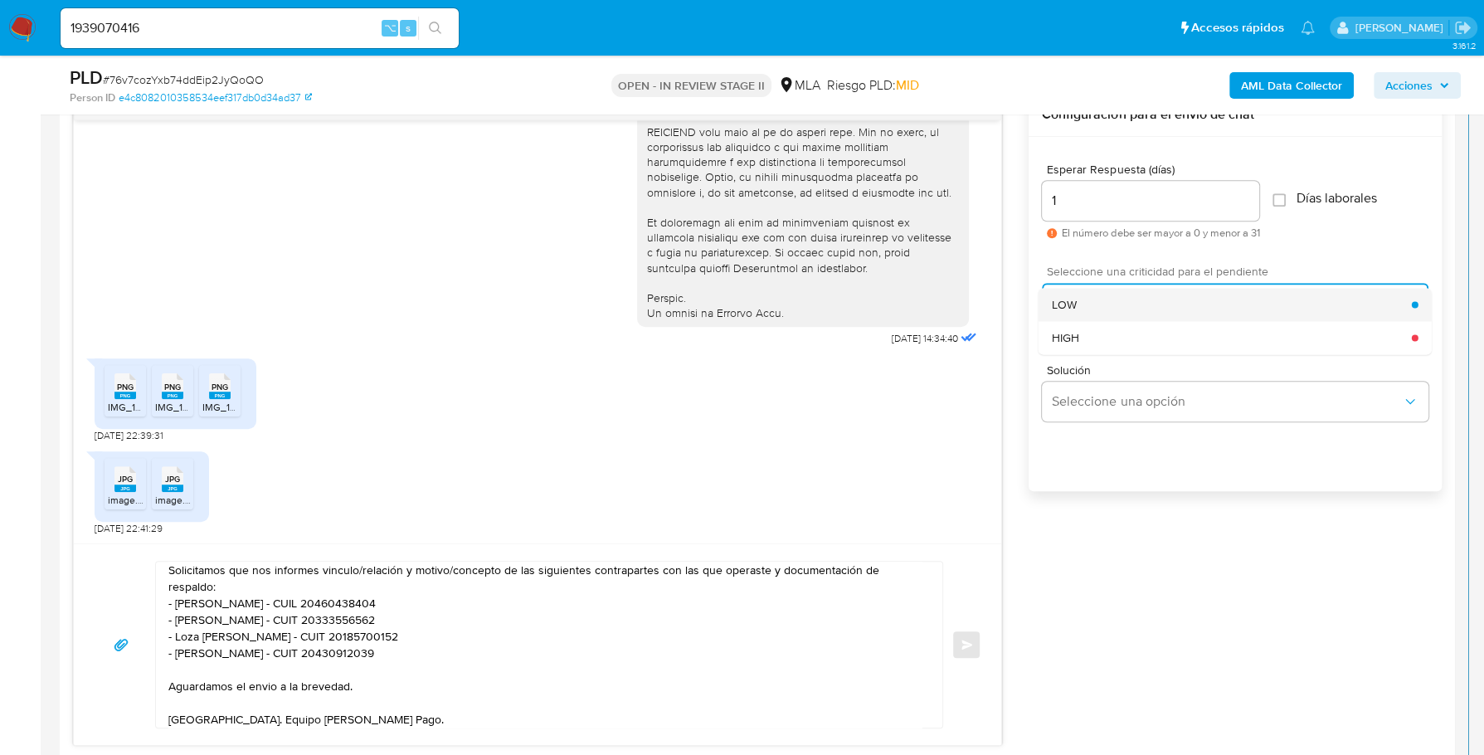
click at [1132, 314] on div "LOW" at bounding box center [1232, 304] width 360 height 33
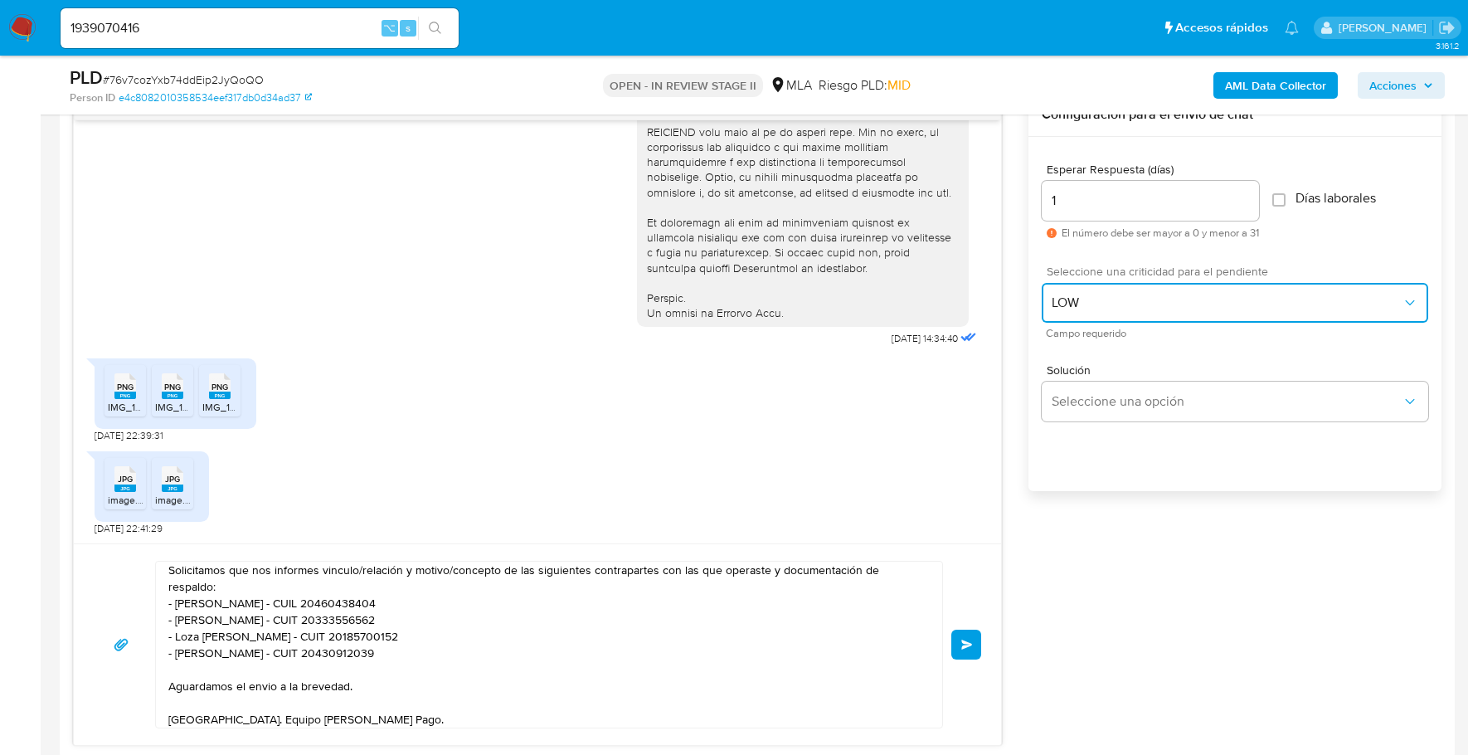
click at [1126, 311] on button "LOW" at bounding box center [1235, 303] width 387 height 40
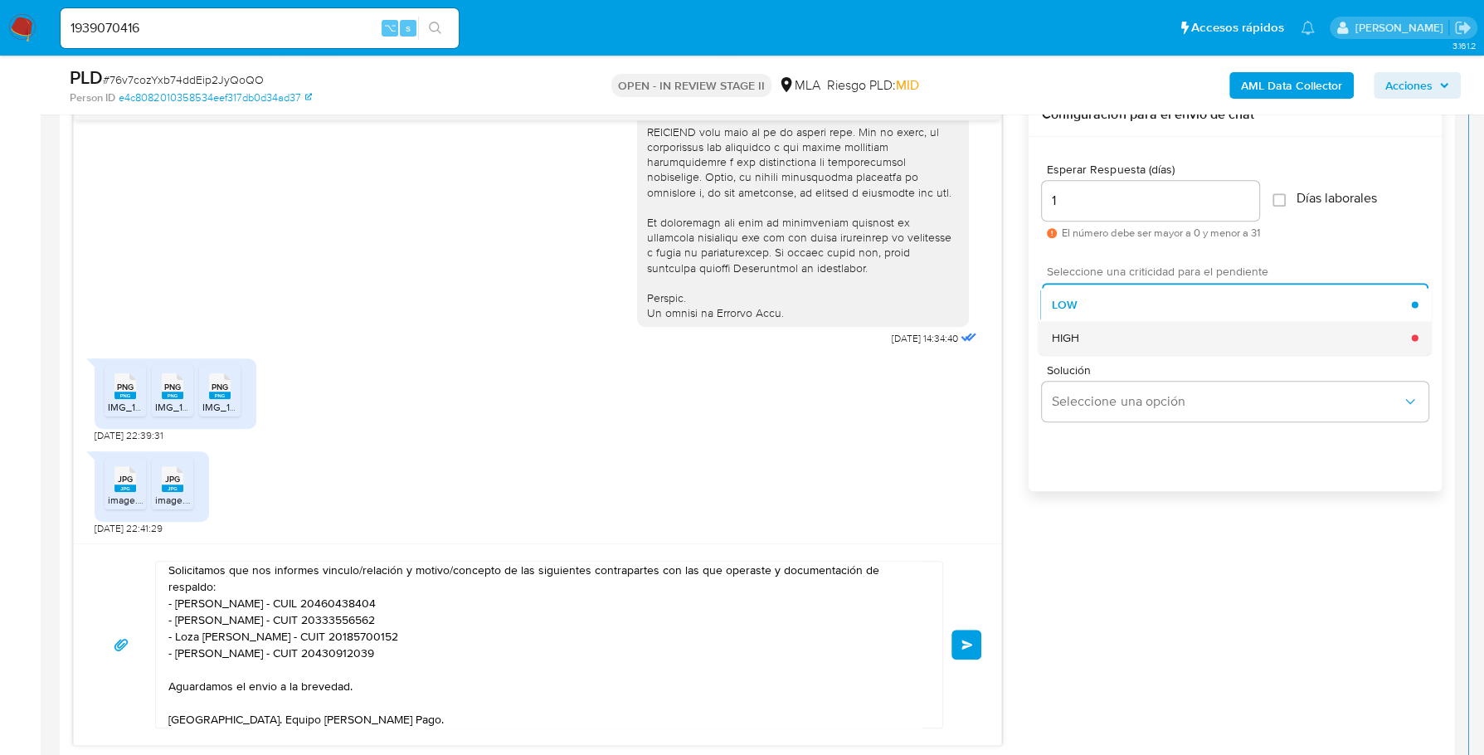
click at [1119, 327] on div "HIGH" at bounding box center [1232, 337] width 360 height 33
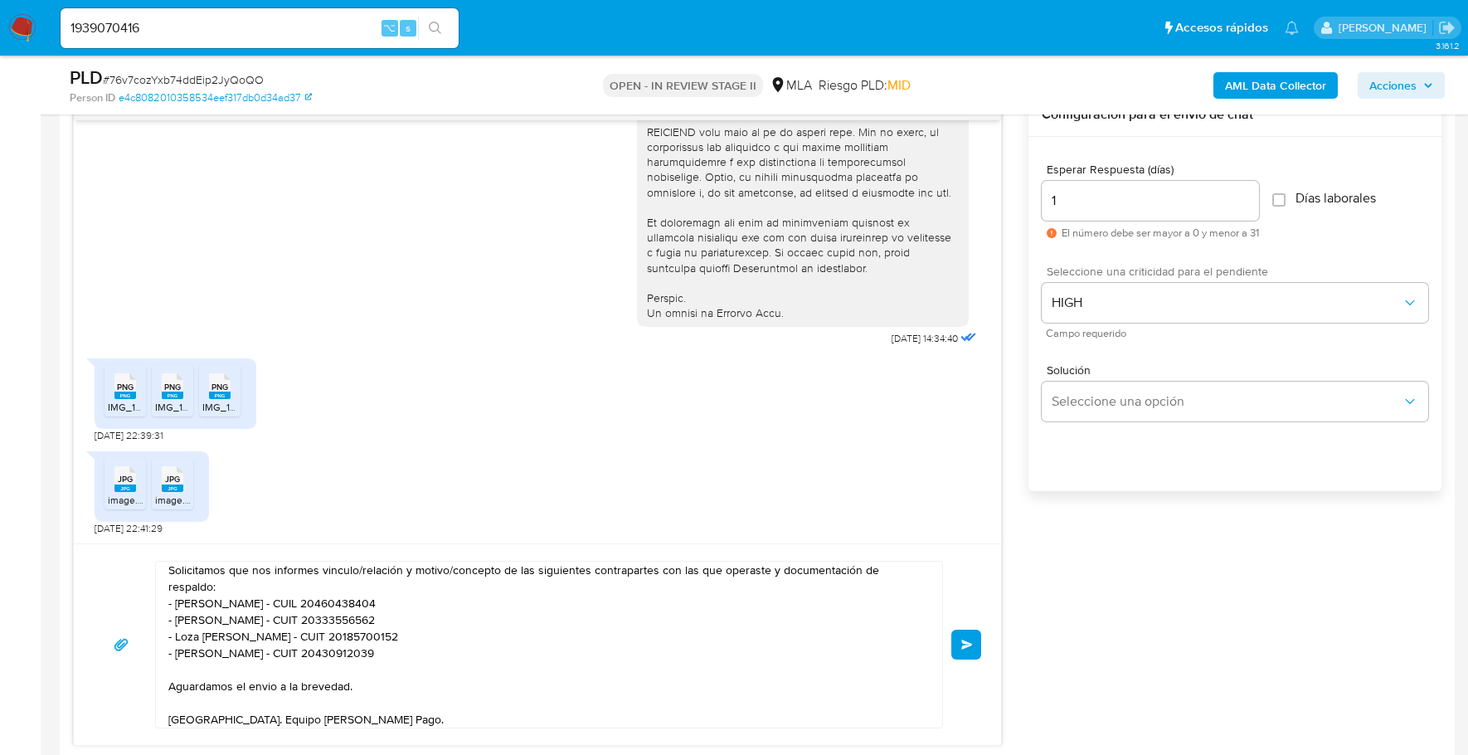
click at [976, 643] on button "Enviar" at bounding box center [967, 645] width 30 height 30
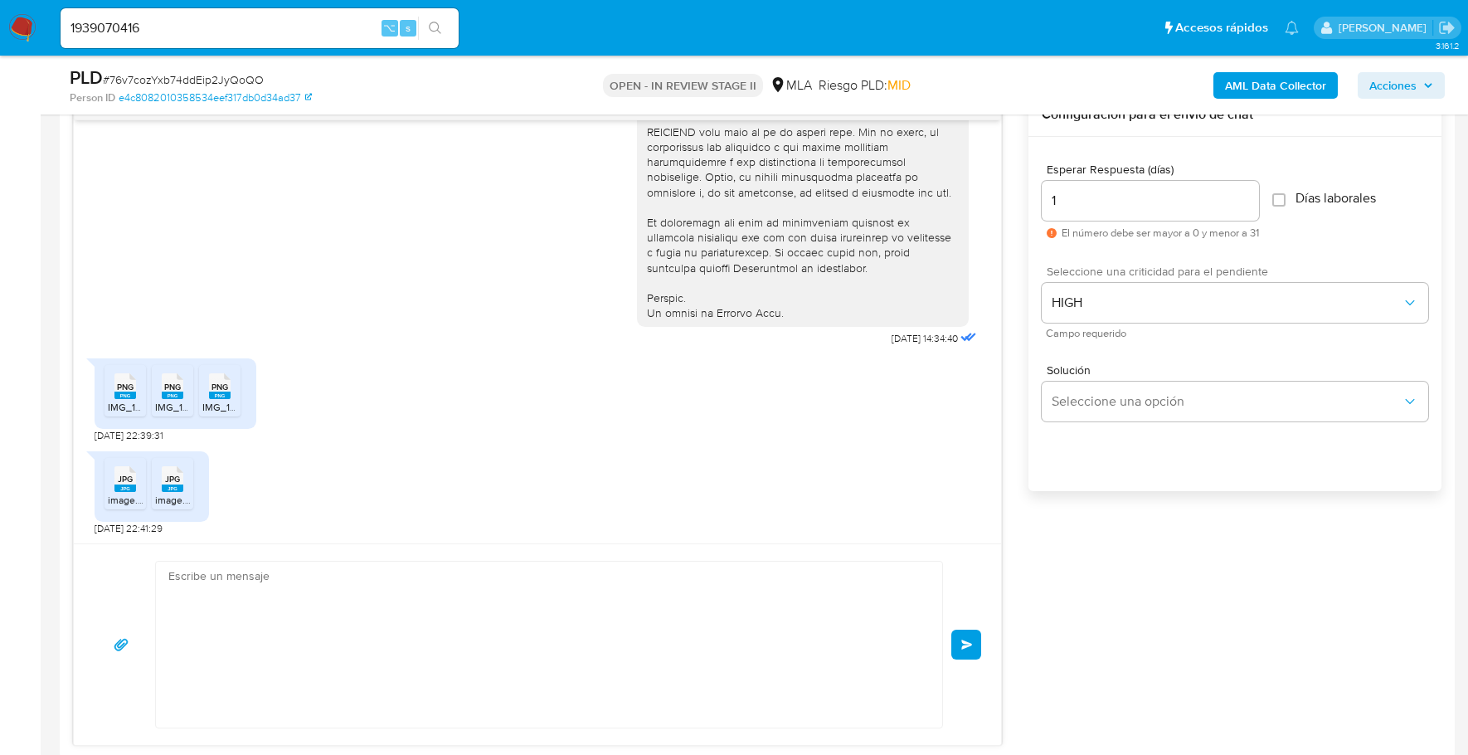
scroll to position [962, 0]
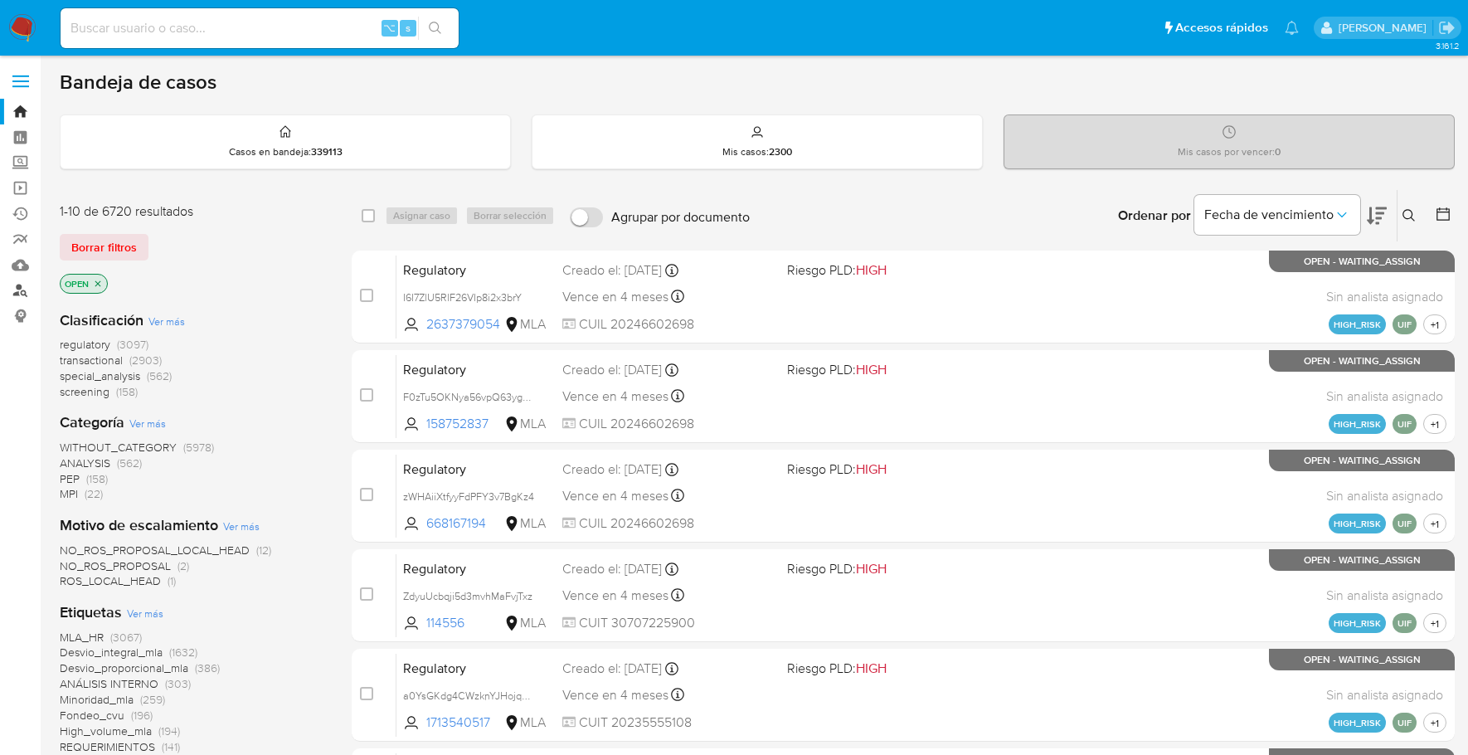
click at [22, 290] on link "Buscador de personas" at bounding box center [98, 291] width 197 height 26
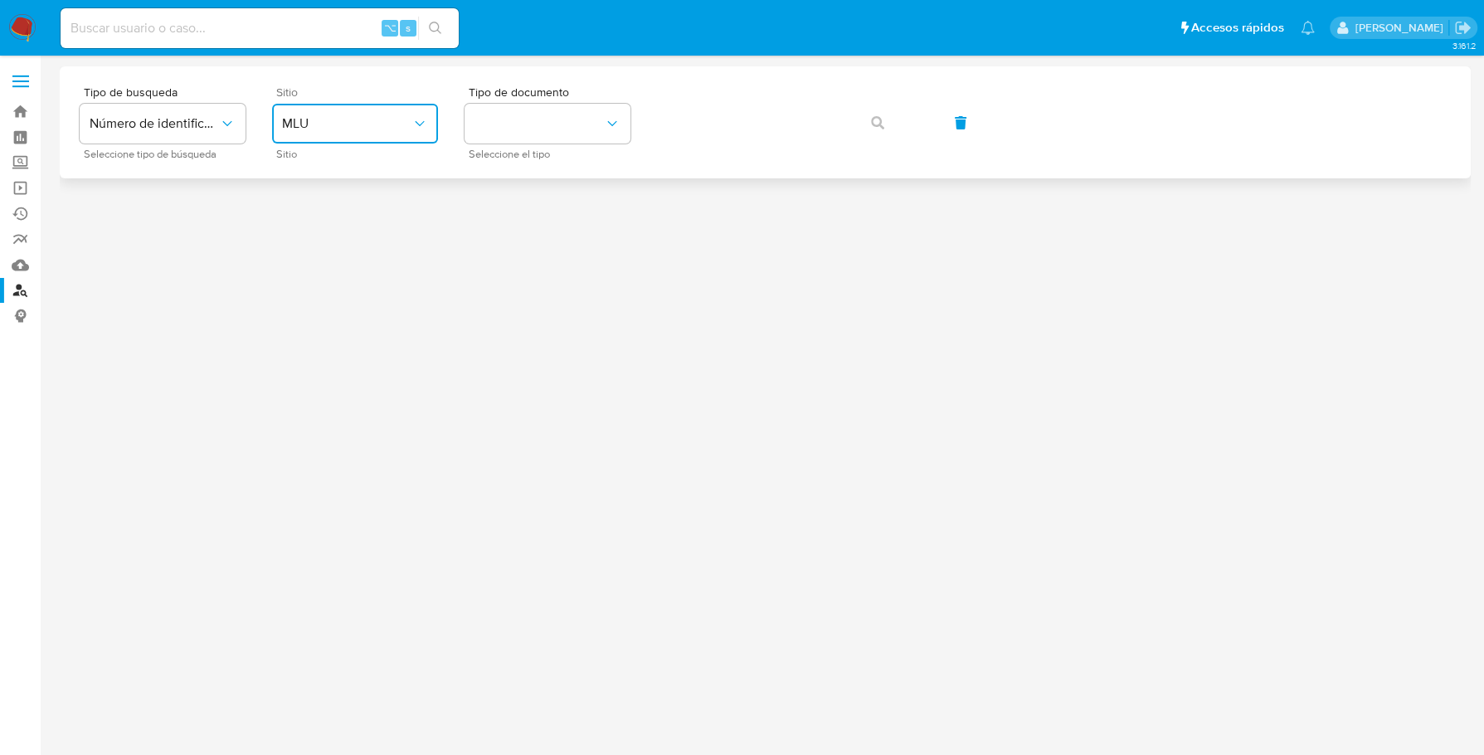
click at [353, 121] on span "MLU" at bounding box center [346, 123] width 129 height 17
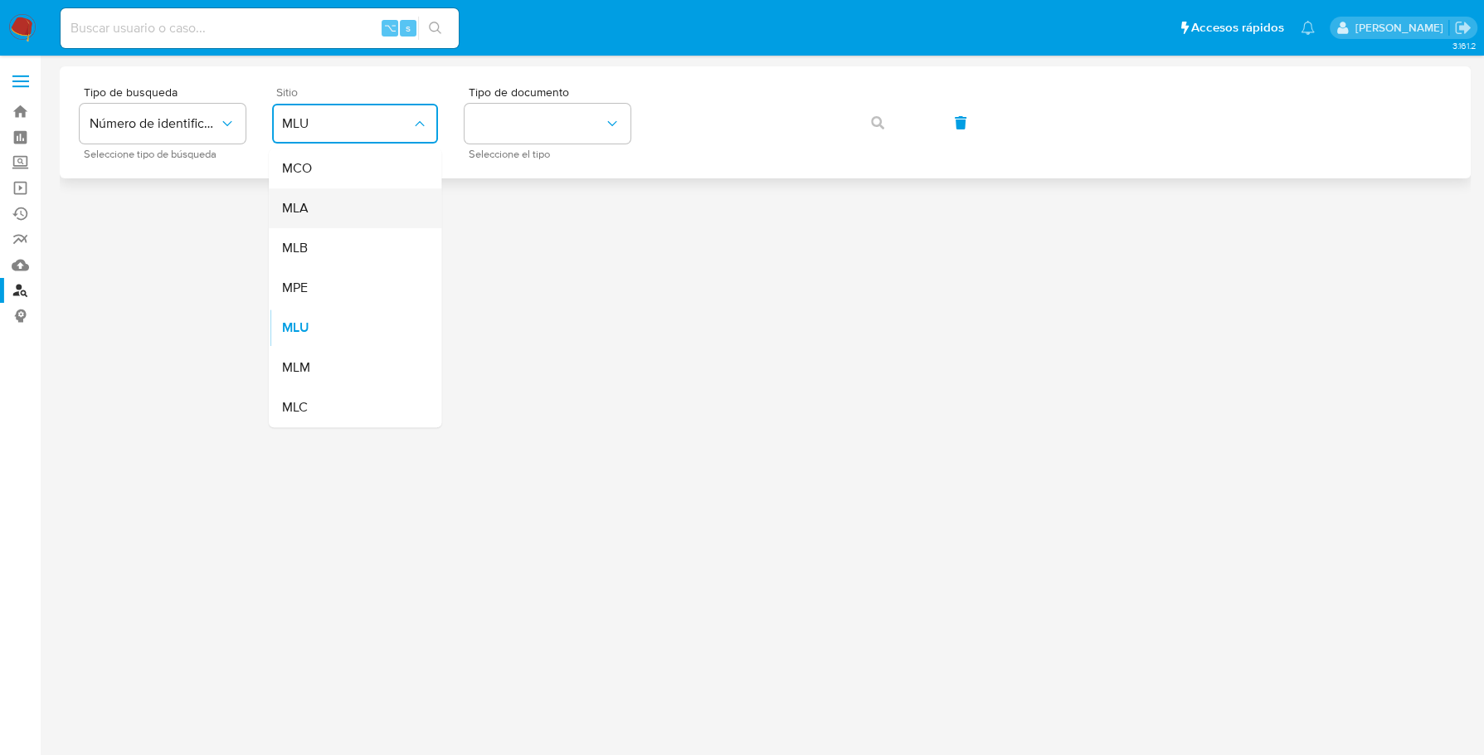
click at [338, 207] on div "MLA" at bounding box center [350, 208] width 136 height 40
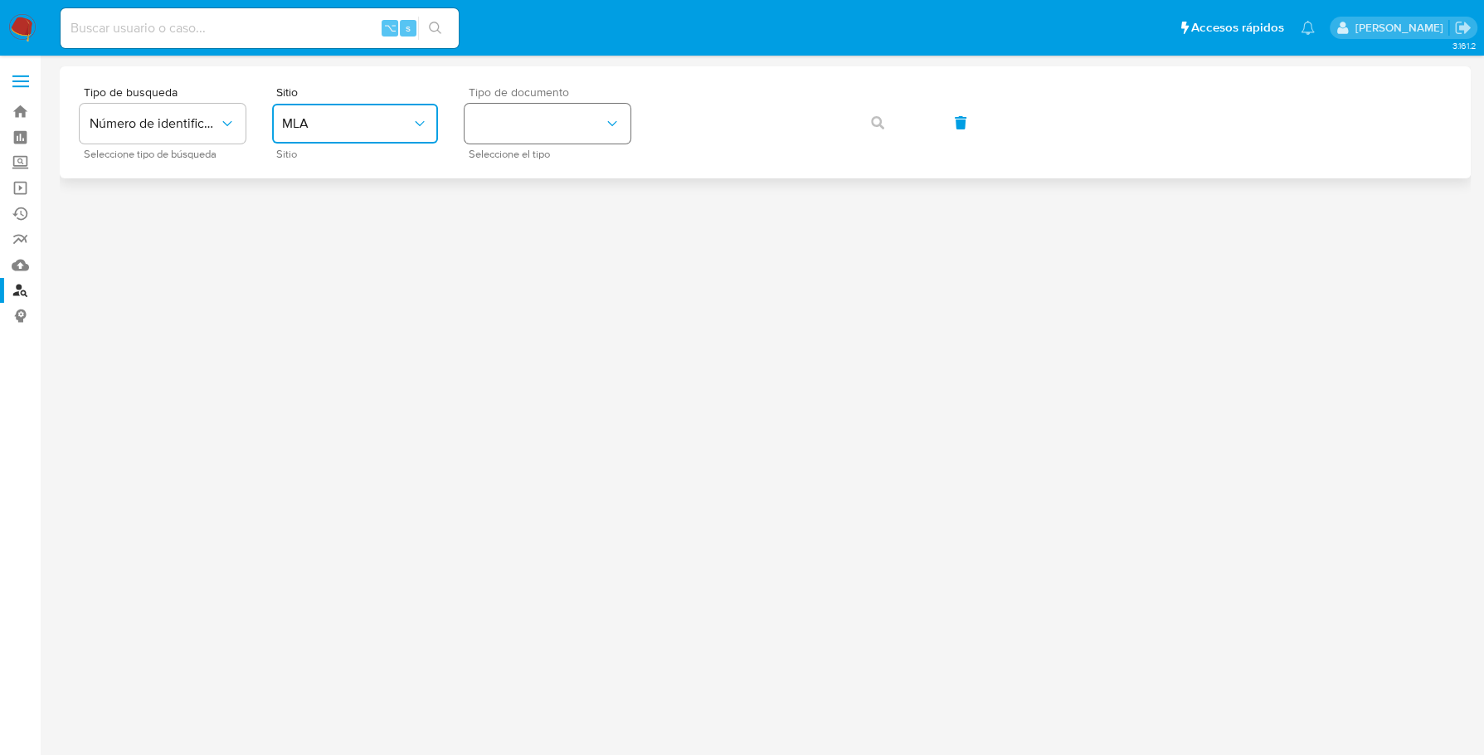
click at [555, 117] on button "identificationType" at bounding box center [548, 124] width 166 height 40
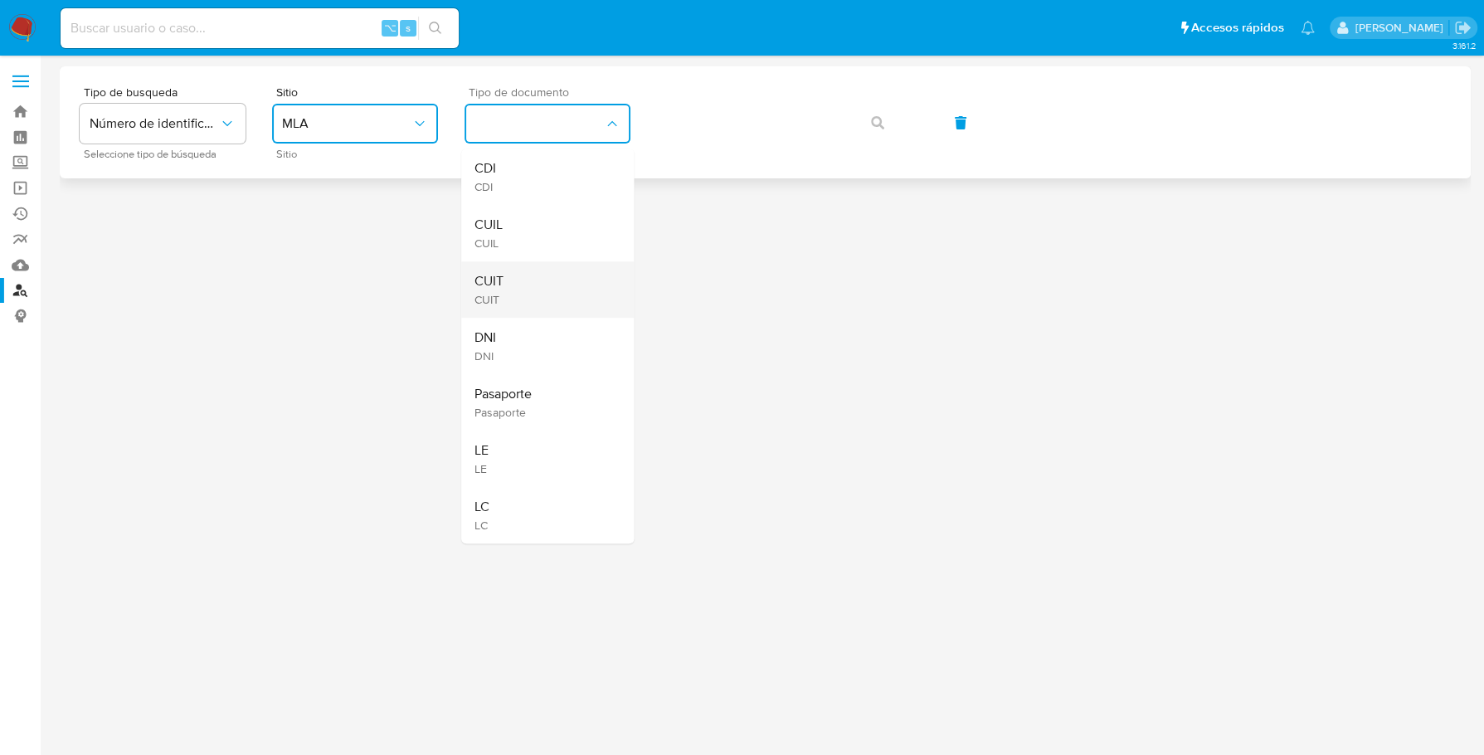
click at [526, 303] on div "CUIT CUIT" at bounding box center [543, 289] width 136 height 56
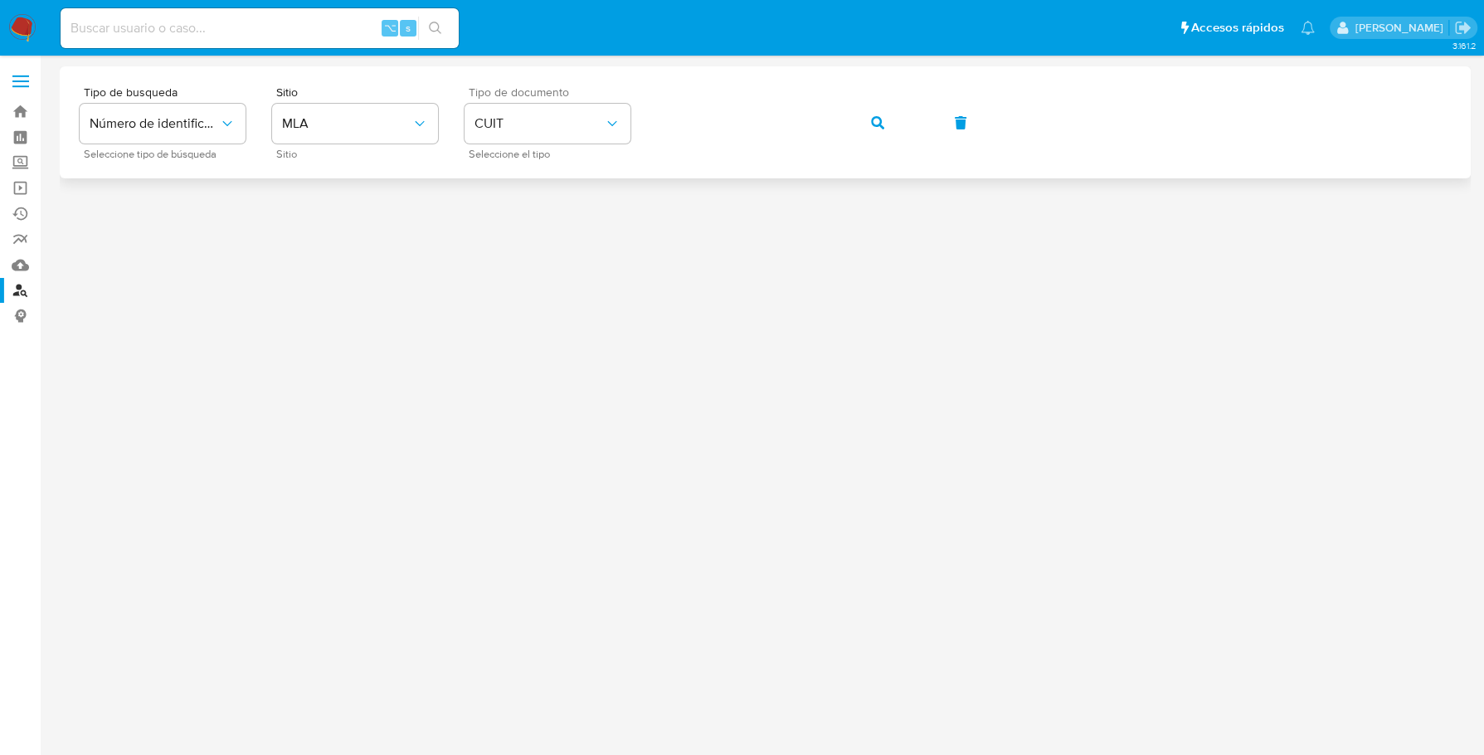
click at [865, 136] on button "button" at bounding box center [878, 123] width 56 height 40
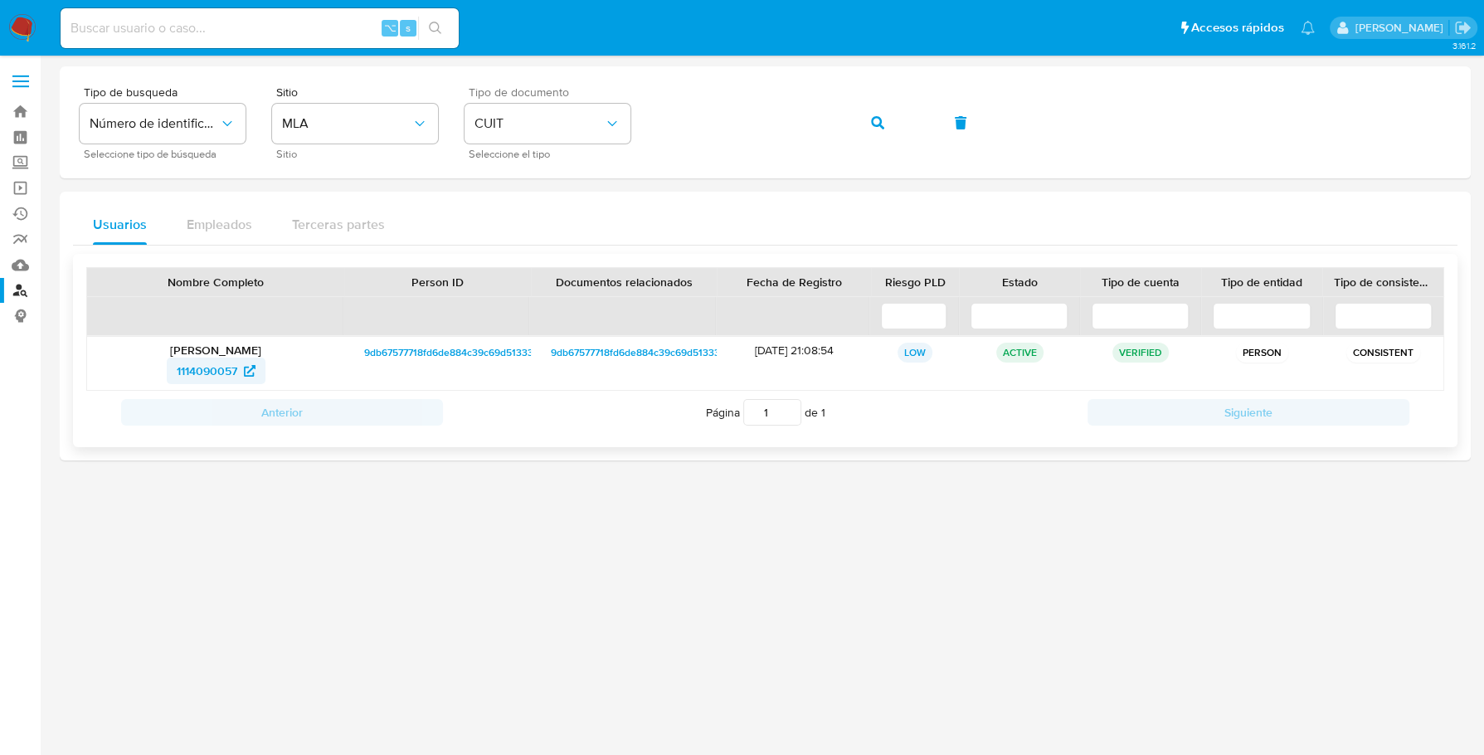
click at [190, 365] on span "1114090057" at bounding box center [207, 371] width 61 height 27
click at [608, 109] on div "Tipo de busqueda Número de identificación Seleccione tipo de búsqueda Sitio MLA…" at bounding box center [765, 122] width 1371 height 72
click at [852, 122] on button "button" at bounding box center [878, 123] width 56 height 40
click at [201, 391] on div "Anterior Página 1 de 1 Siguiente" at bounding box center [765, 412] width 1358 height 43
click at [202, 368] on span "566933958" at bounding box center [207, 371] width 60 height 27
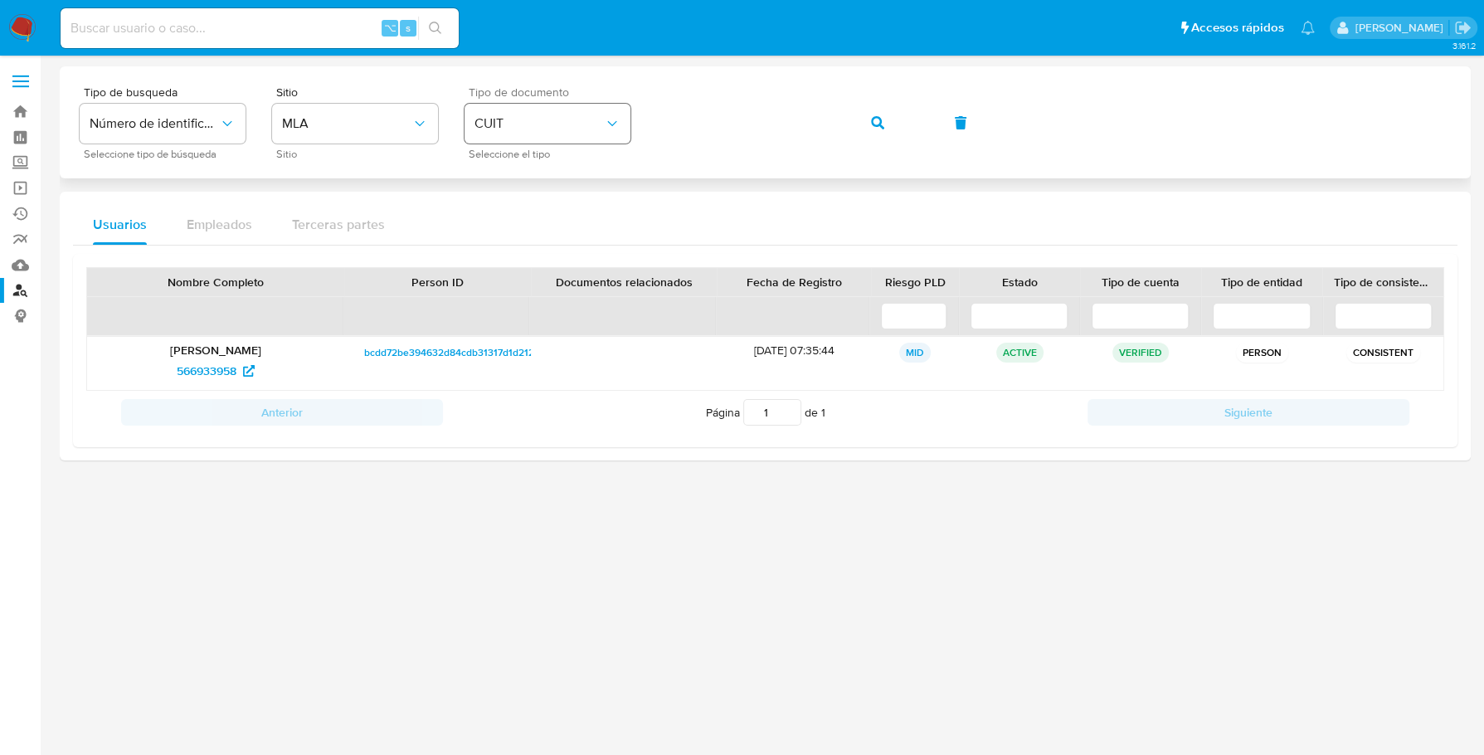
click at [588, 114] on div "Tipo de busqueda Número de identificación Seleccione tipo de búsqueda Sitio MLA…" at bounding box center [765, 122] width 1371 height 72
click at [866, 117] on button "button" at bounding box center [878, 123] width 56 height 40
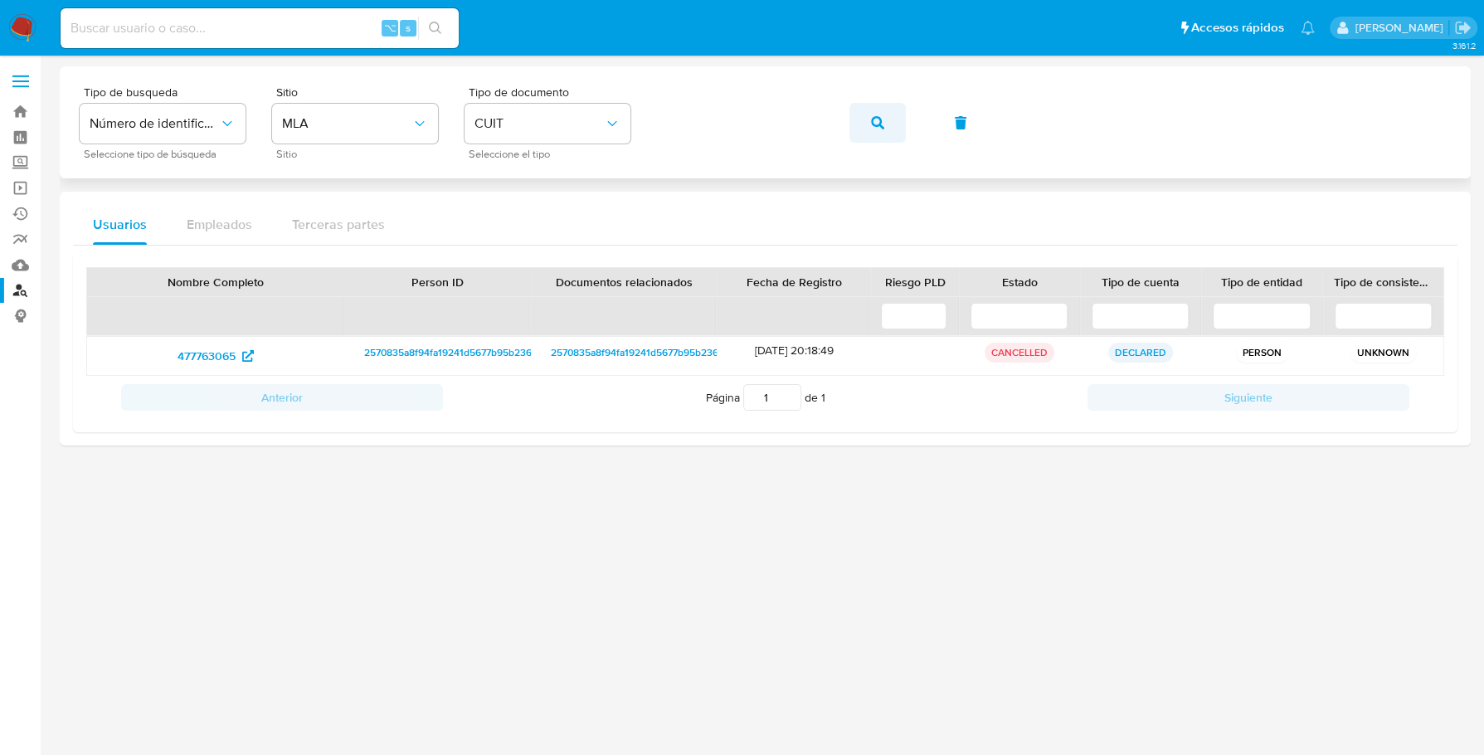
click at [879, 121] on icon "button" at bounding box center [877, 122] width 13 height 13
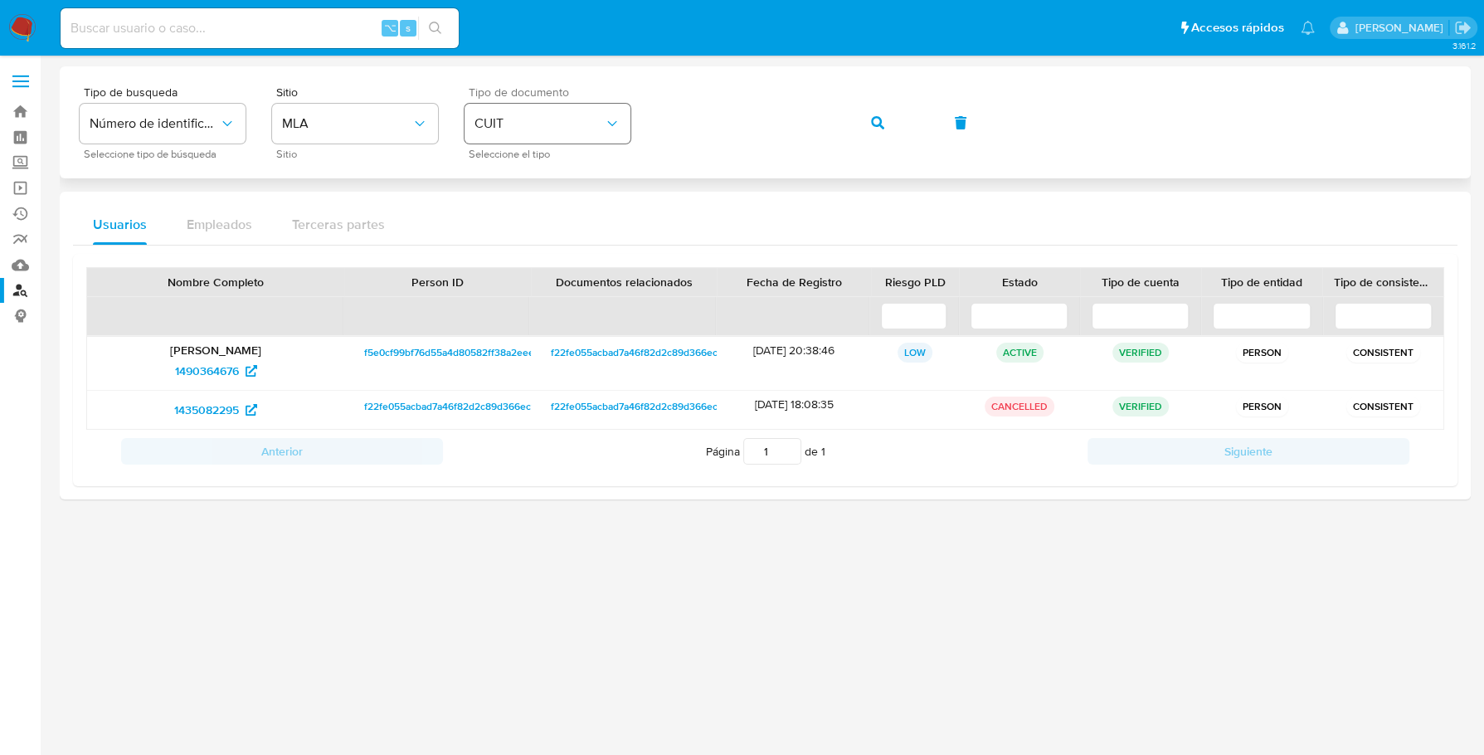
click at [590, 124] on div "Tipo de busqueda Número de identificación Seleccione tipo de búsqueda Sitio MLA…" at bounding box center [765, 122] width 1371 height 72
click at [893, 129] on button "button" at bounding box center [878, 123] width 56 height 40
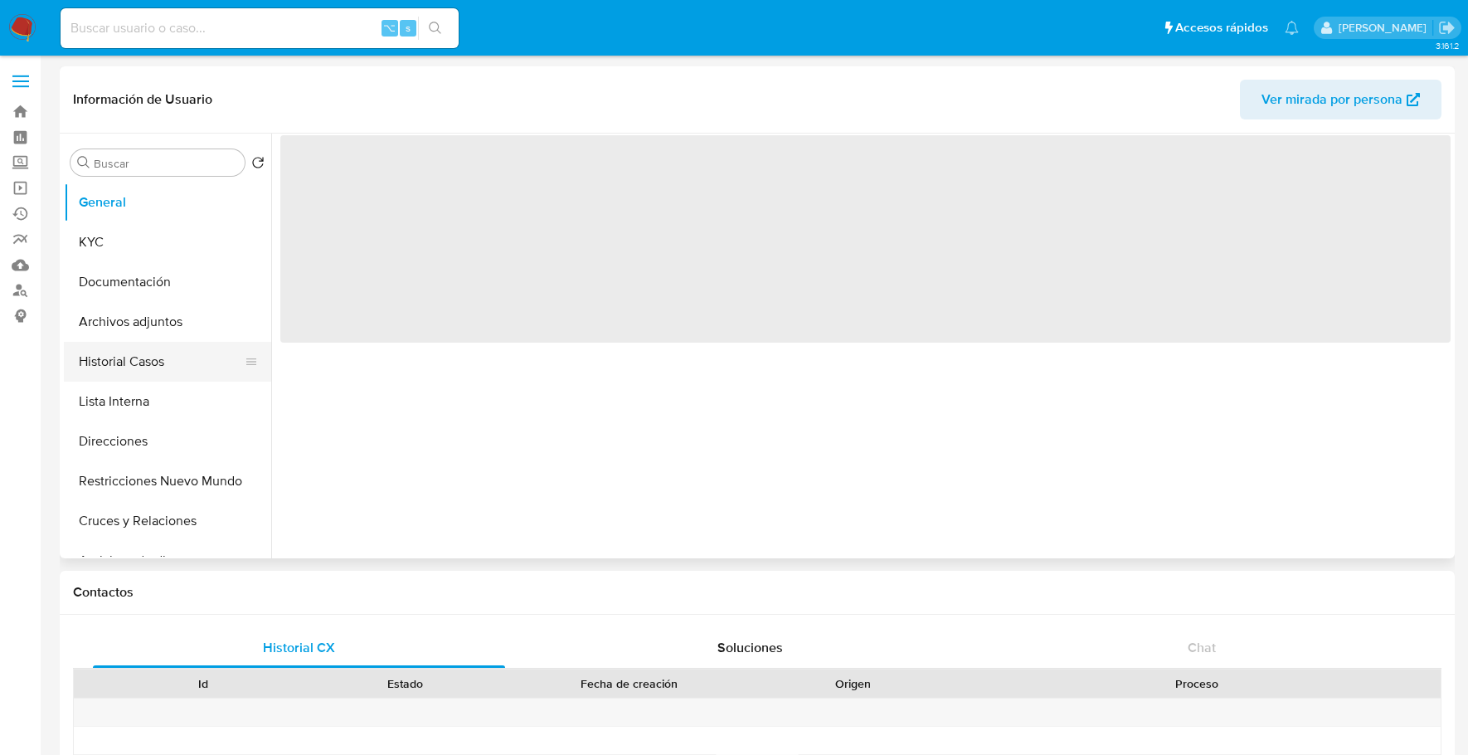
select select "10"
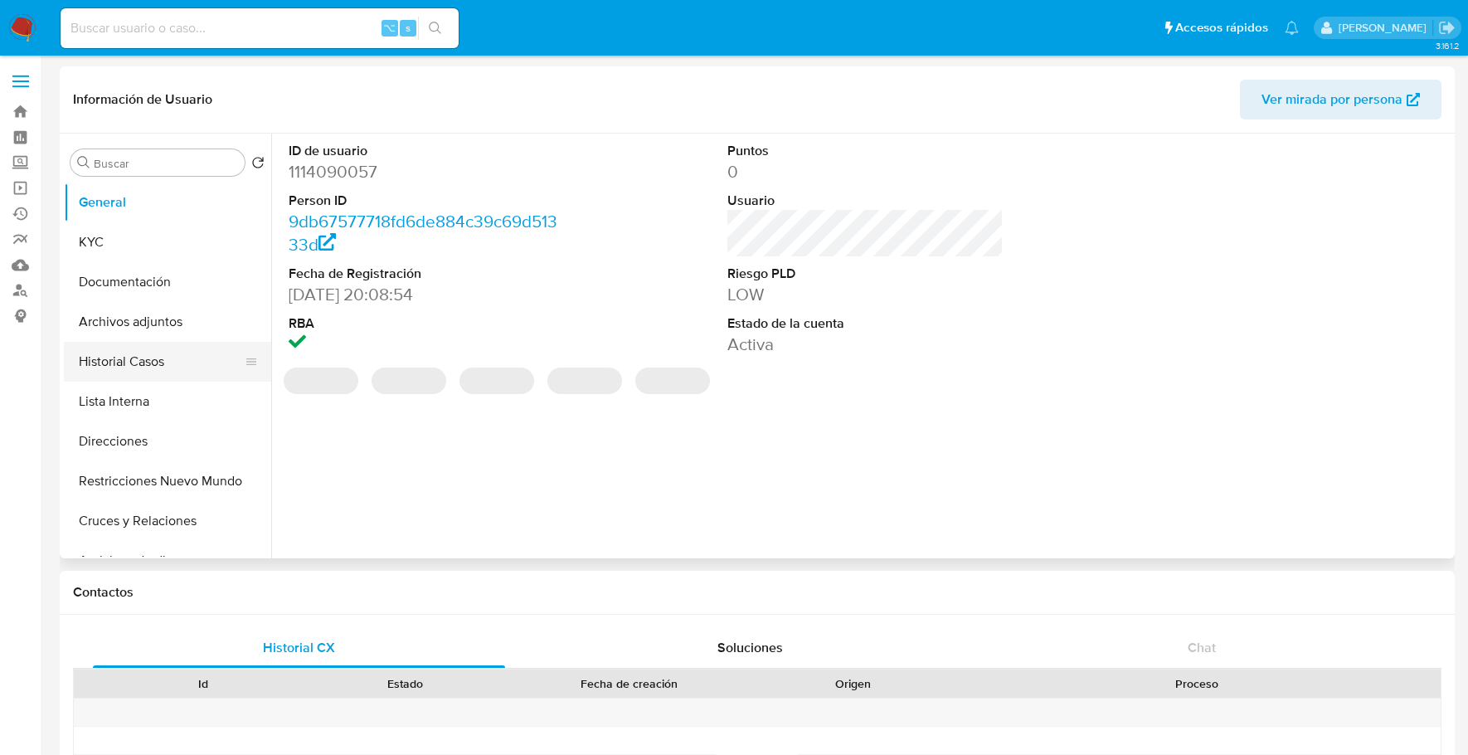
click at [160, 357] on button "Historial Casos" at bounding box center [161, 362] width 194 height 40
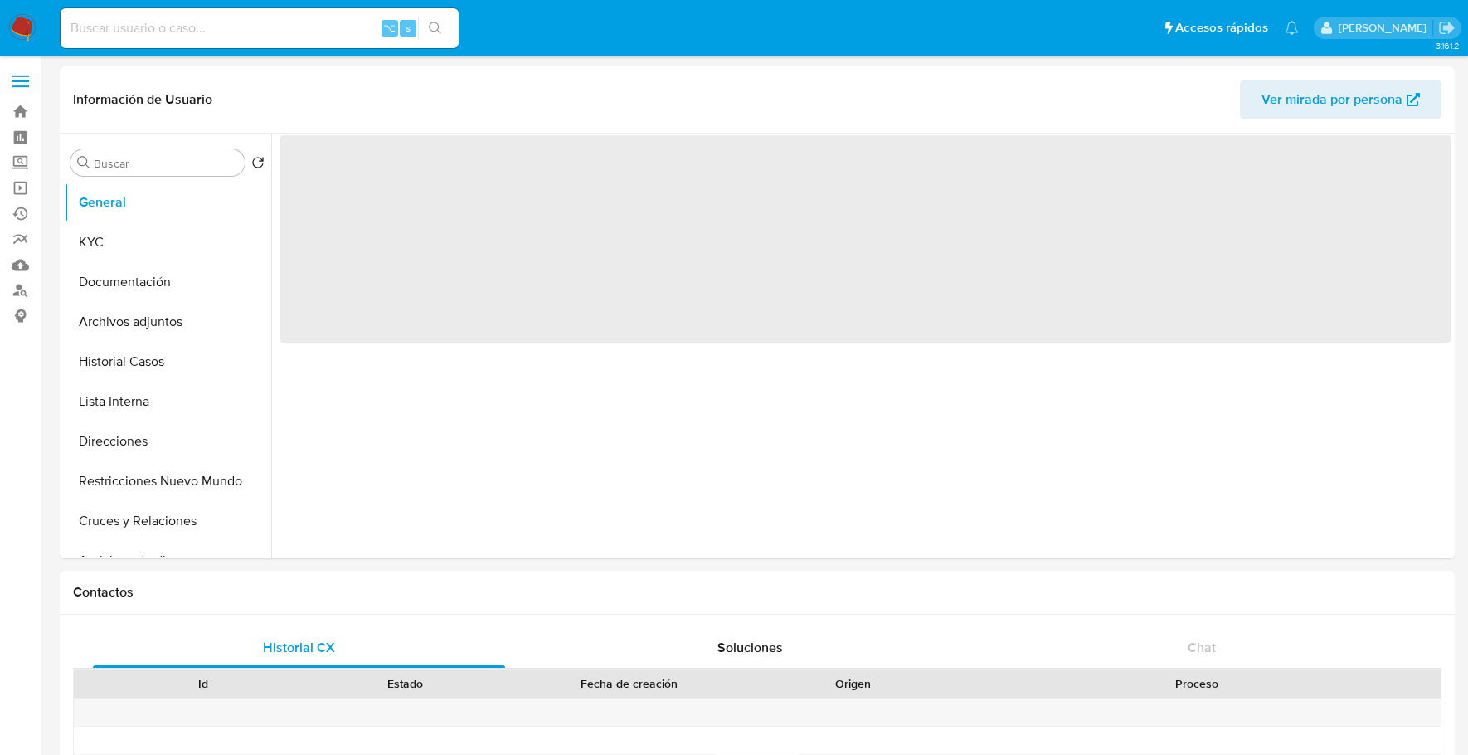
select select "10"
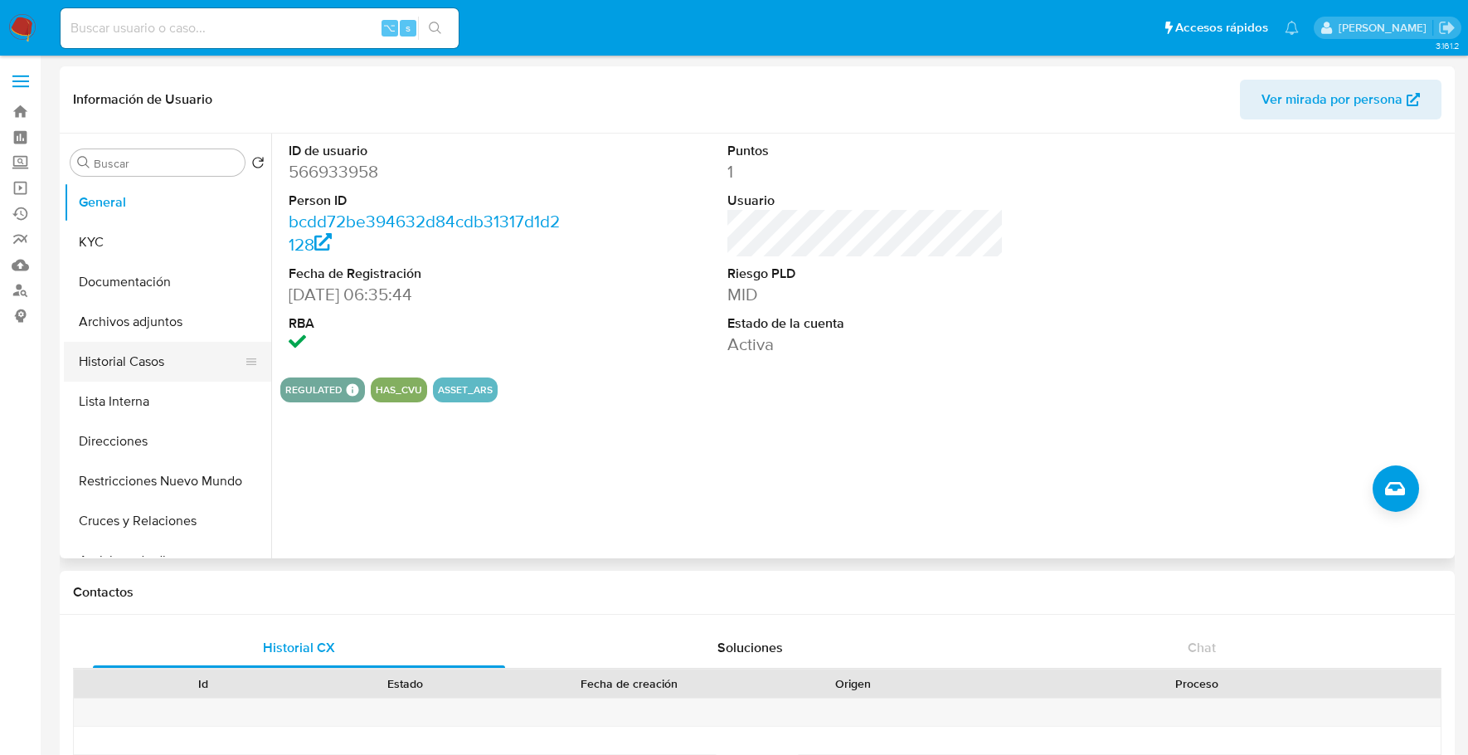
click at [164, 354] on button "Historial Casos" at bounding box center [161, 362] width 194 height 40
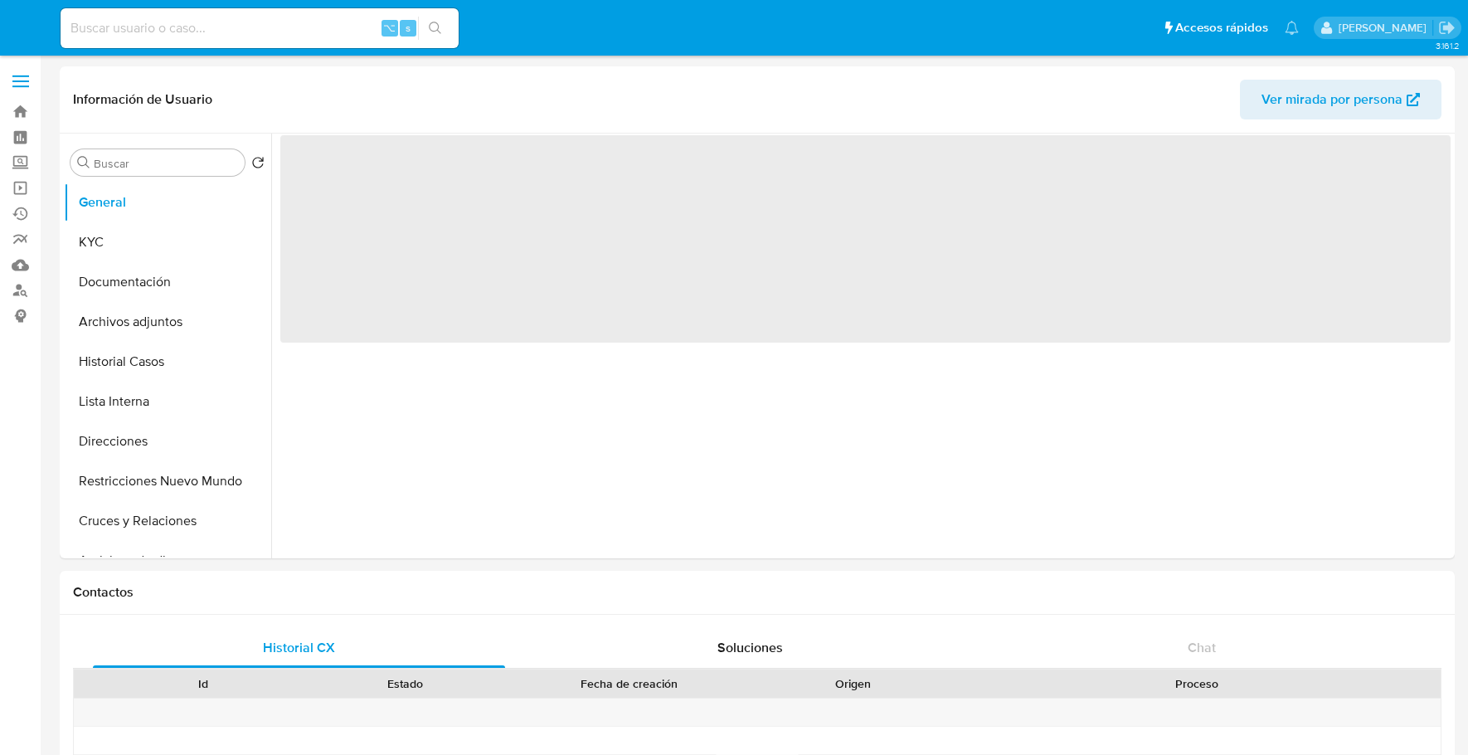
select select "10"
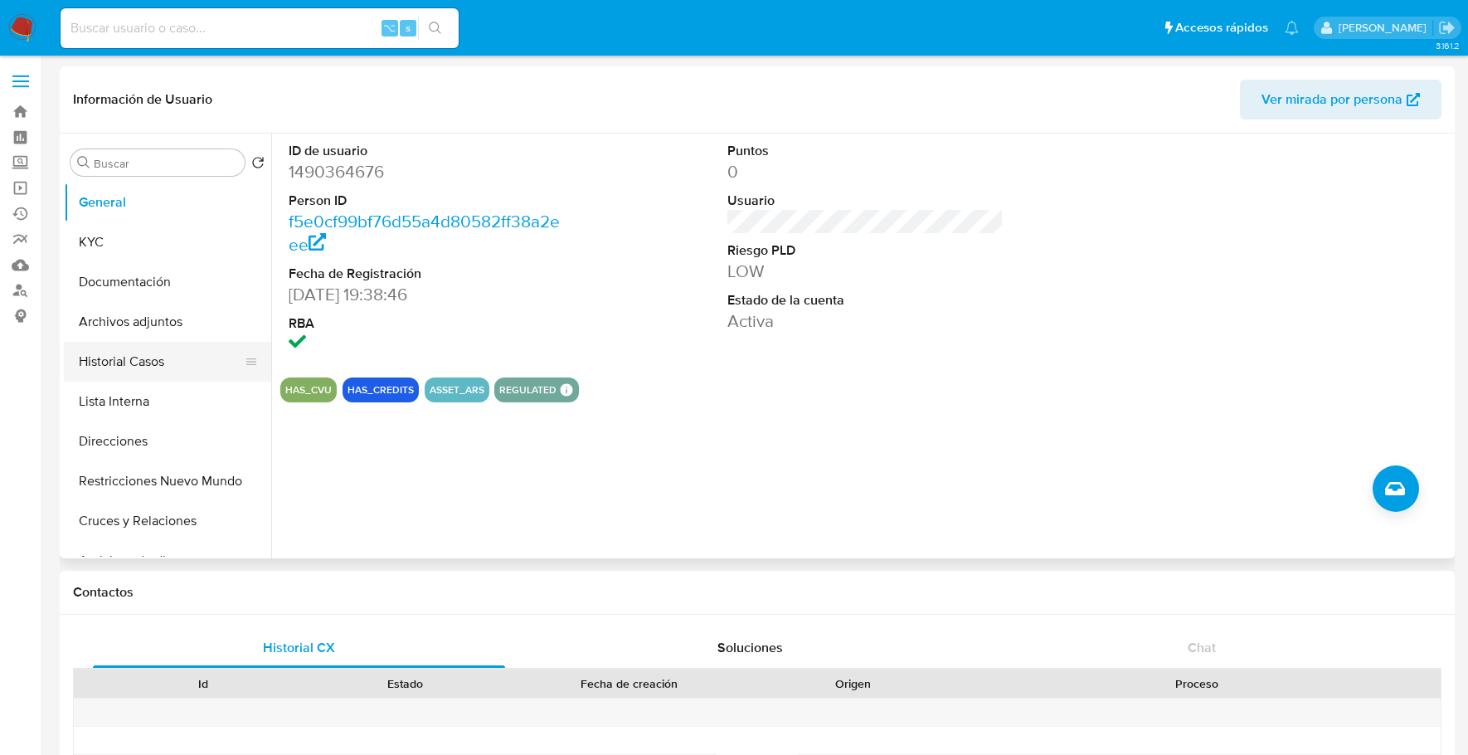
click at [140, 352] on button "Historial Casos" at bounding box center [161, 362] width 194 height 40
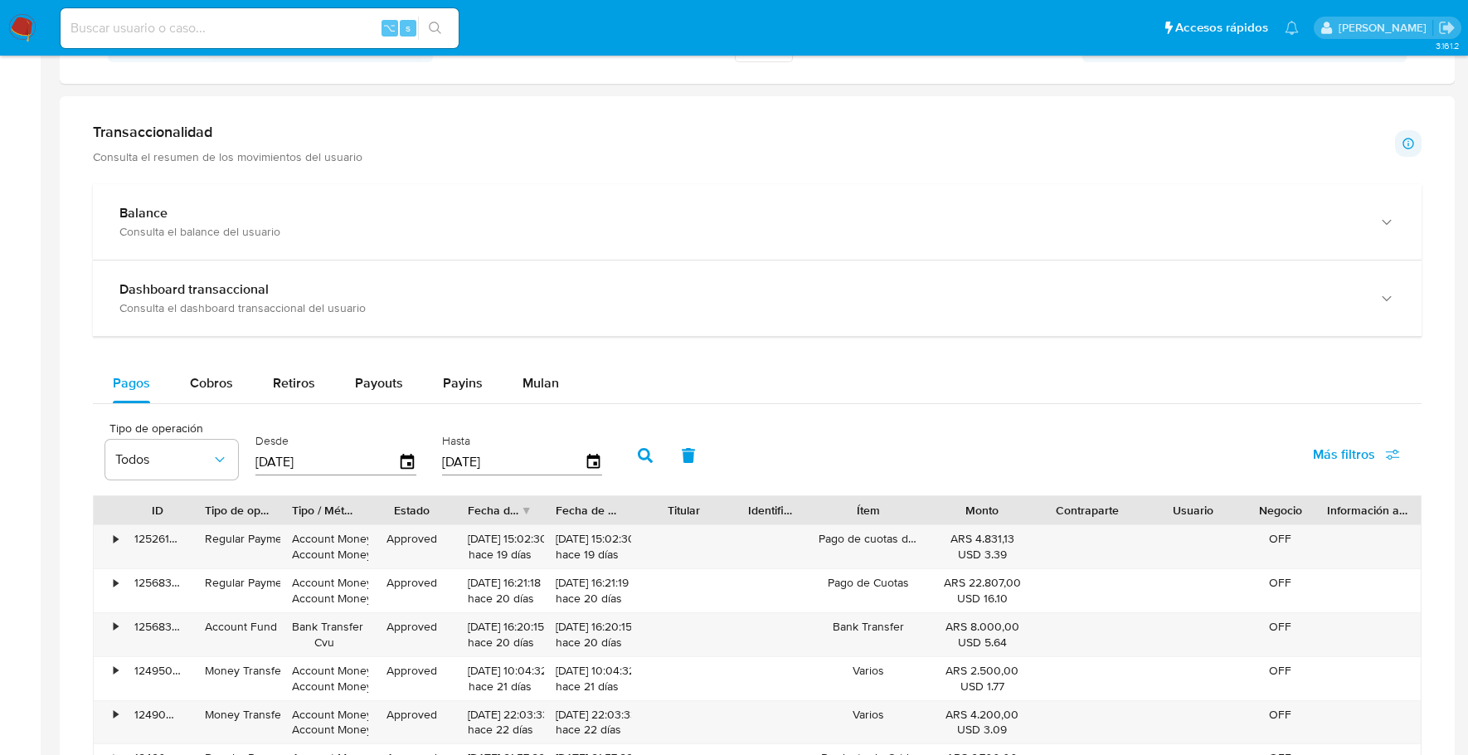
scroll to position [1395, 0]
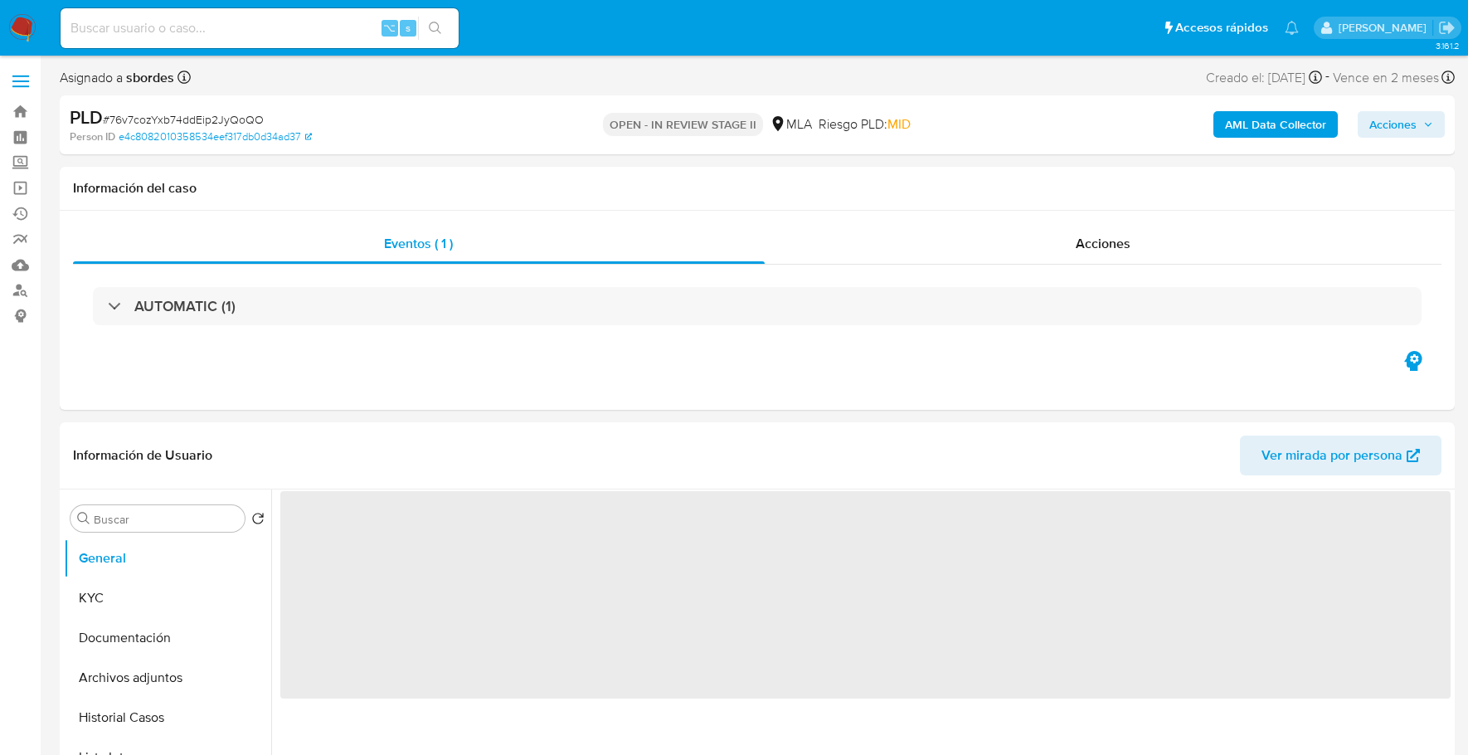
select select "10"
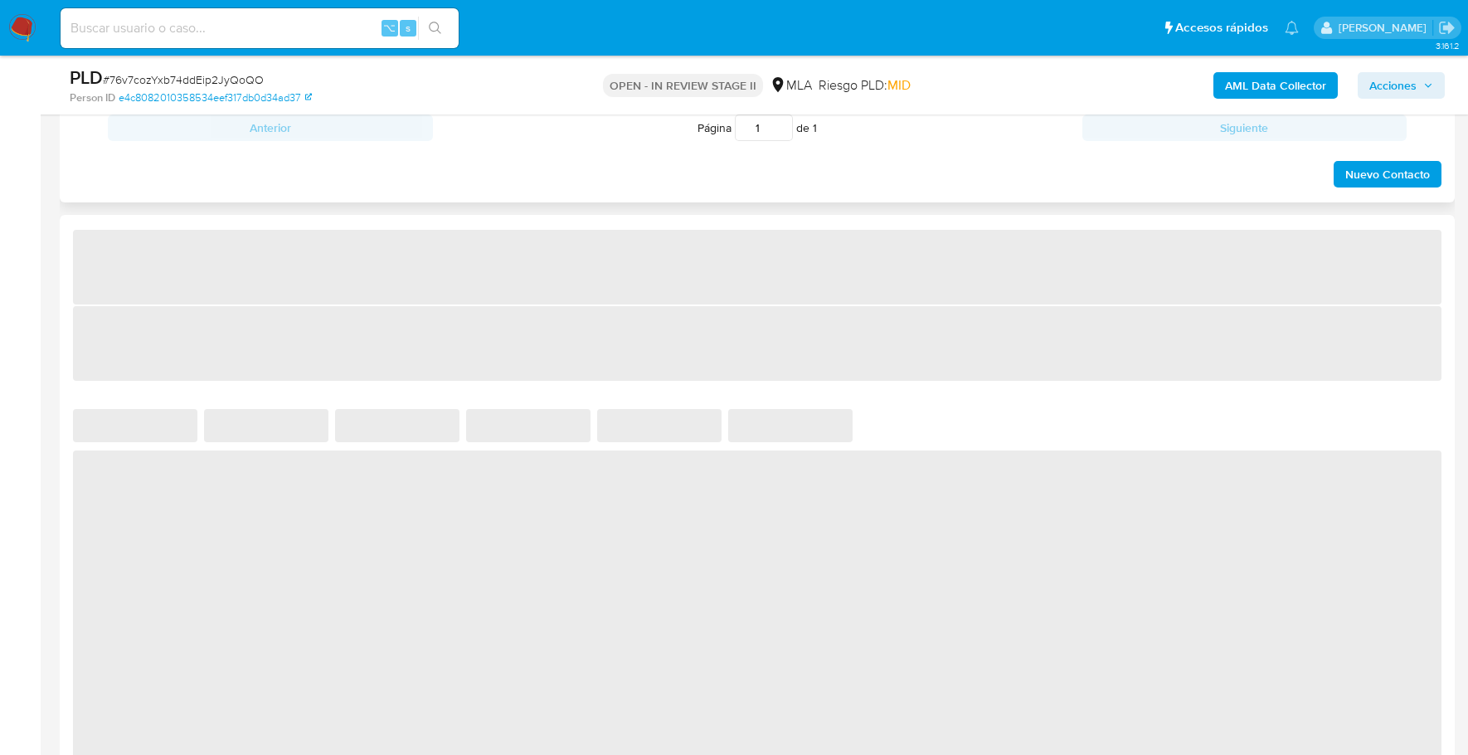
select select "10"
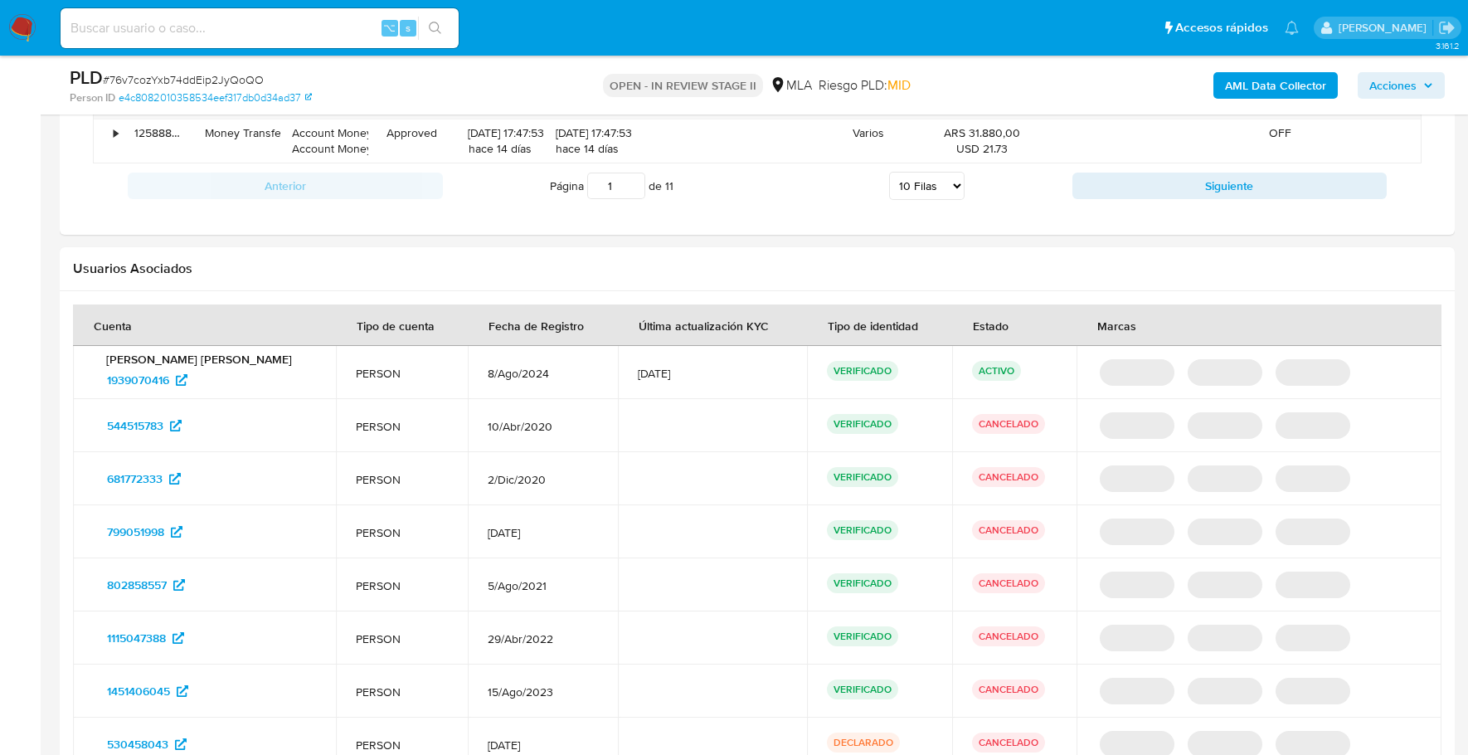
scroll to position [2482, 0]
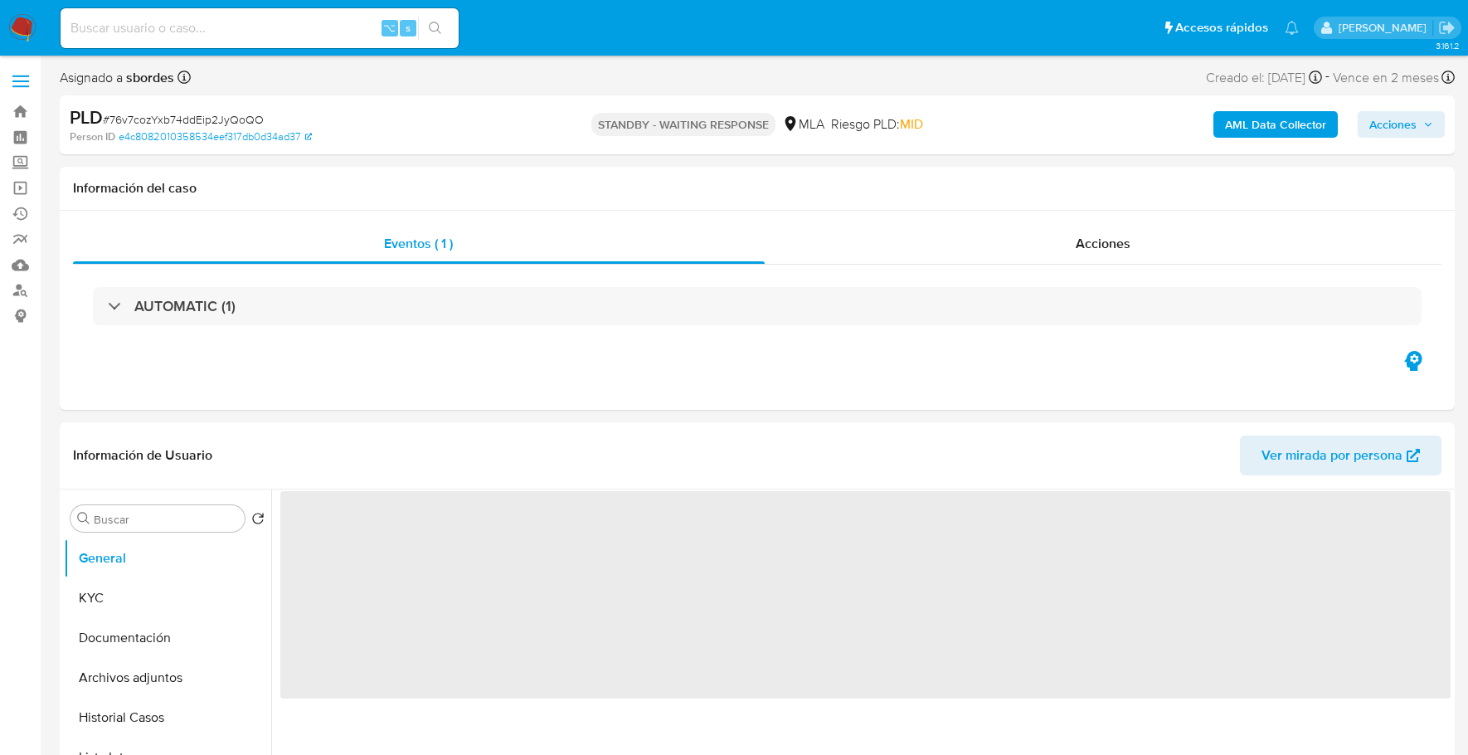
select select "10"
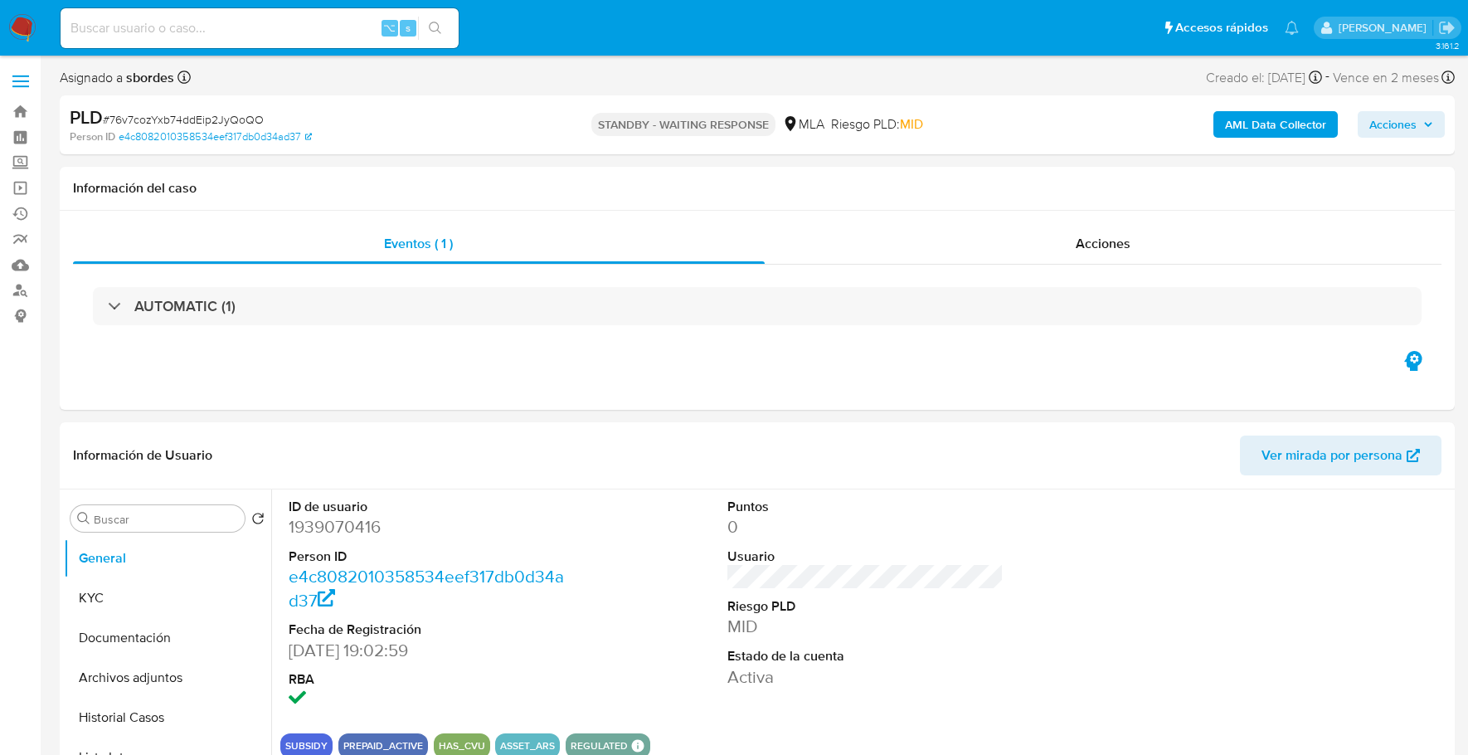
click at [186, 34] on input at bounding box center [260, 28] width 398 height 22
paste input "248122171"
type input "248122171"
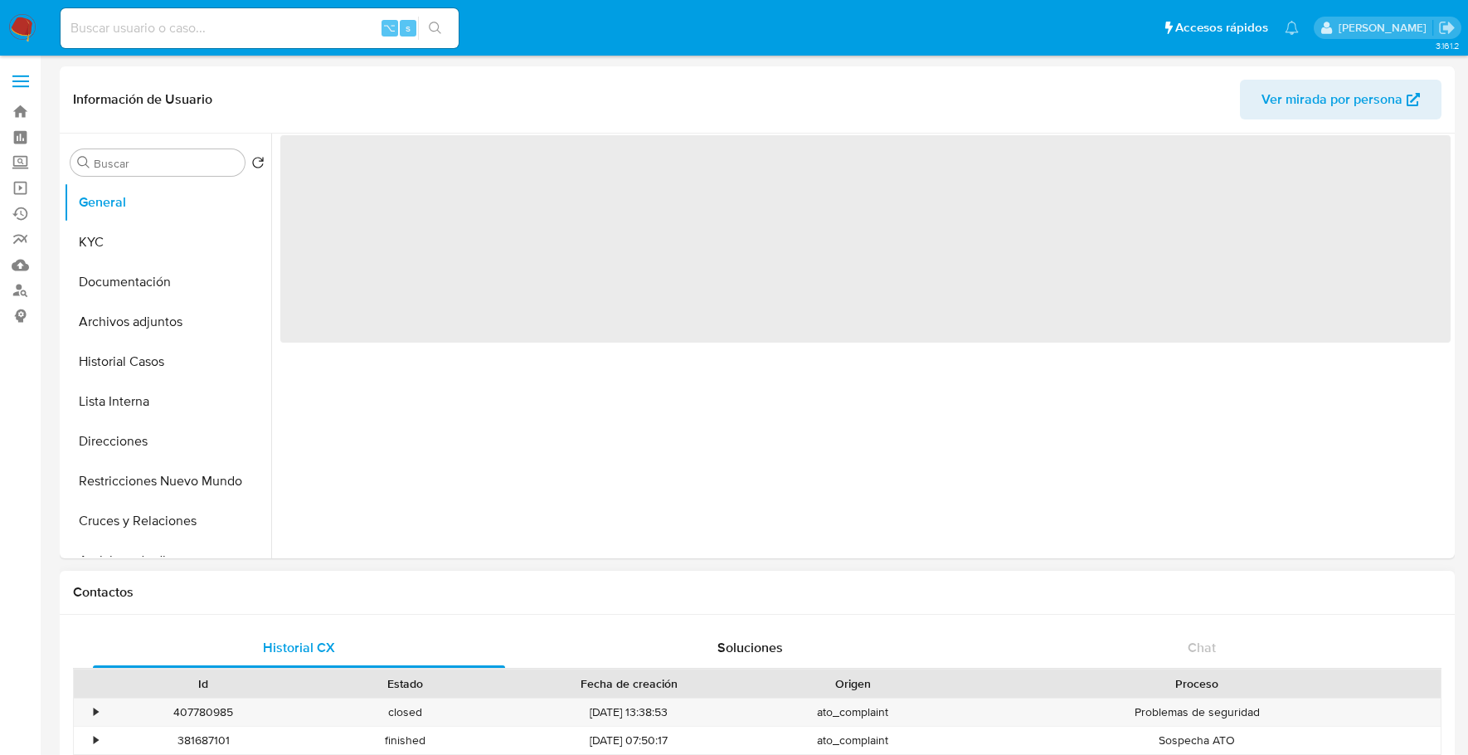
select select "10"
